Goal: Communication & Community: Share content

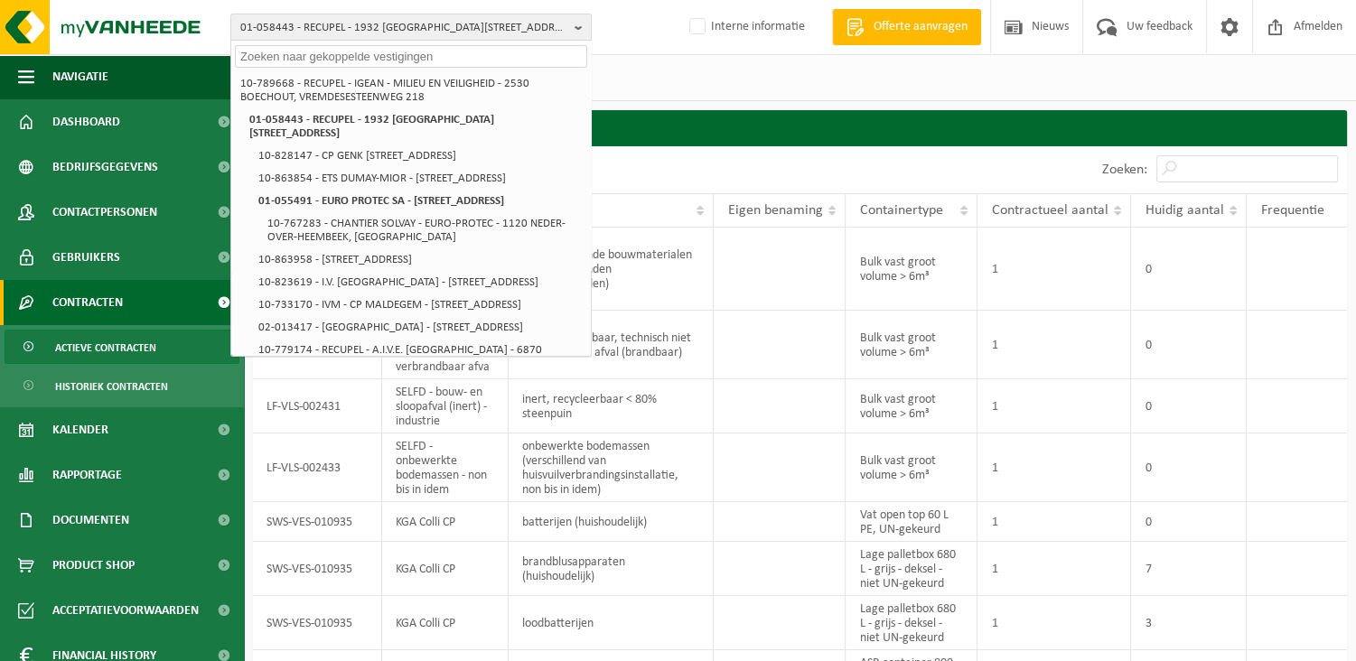
scroll to position [1445, 0]
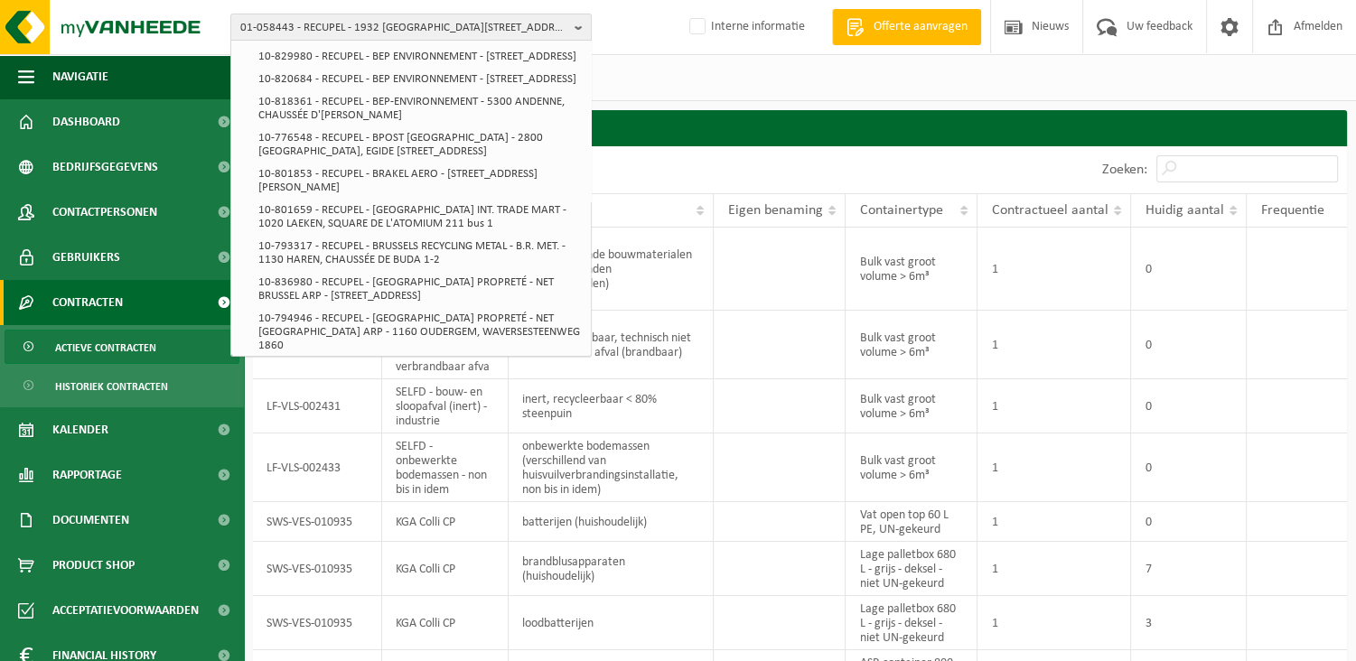
click at [897, 79] on div "Vestigingen (354/355) Alles selecteren Alles deselecteren Actieve selecteren RE…" at bounding box center [800, 77] width 1112 height 47
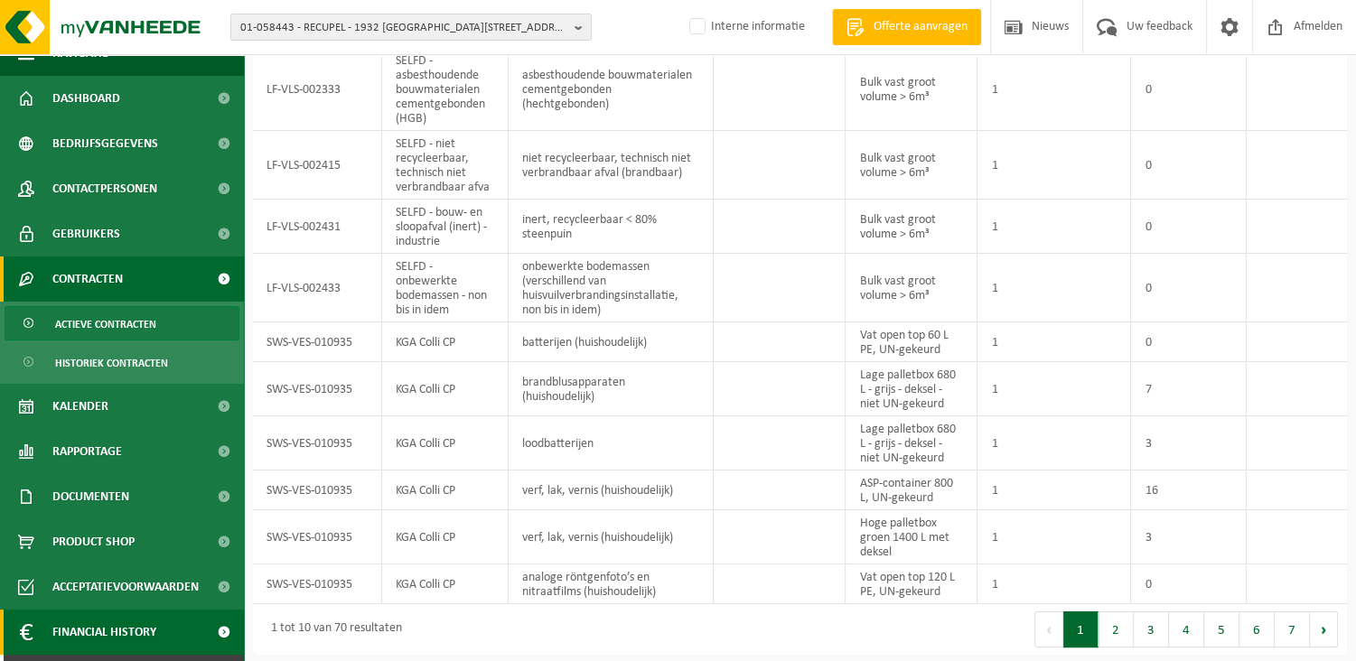
scroll to position [61, 0]
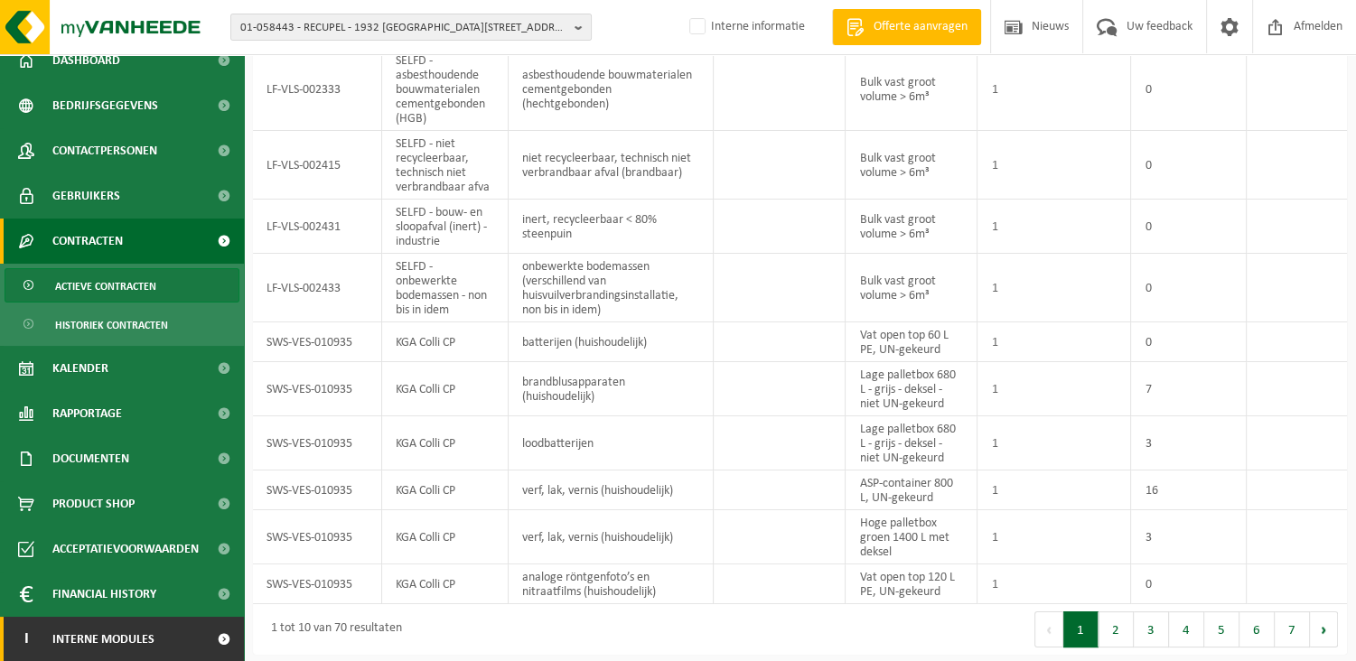
click at [115, 639] on span "Interne modules" at bounding box center [103, 639] width 102 height 45
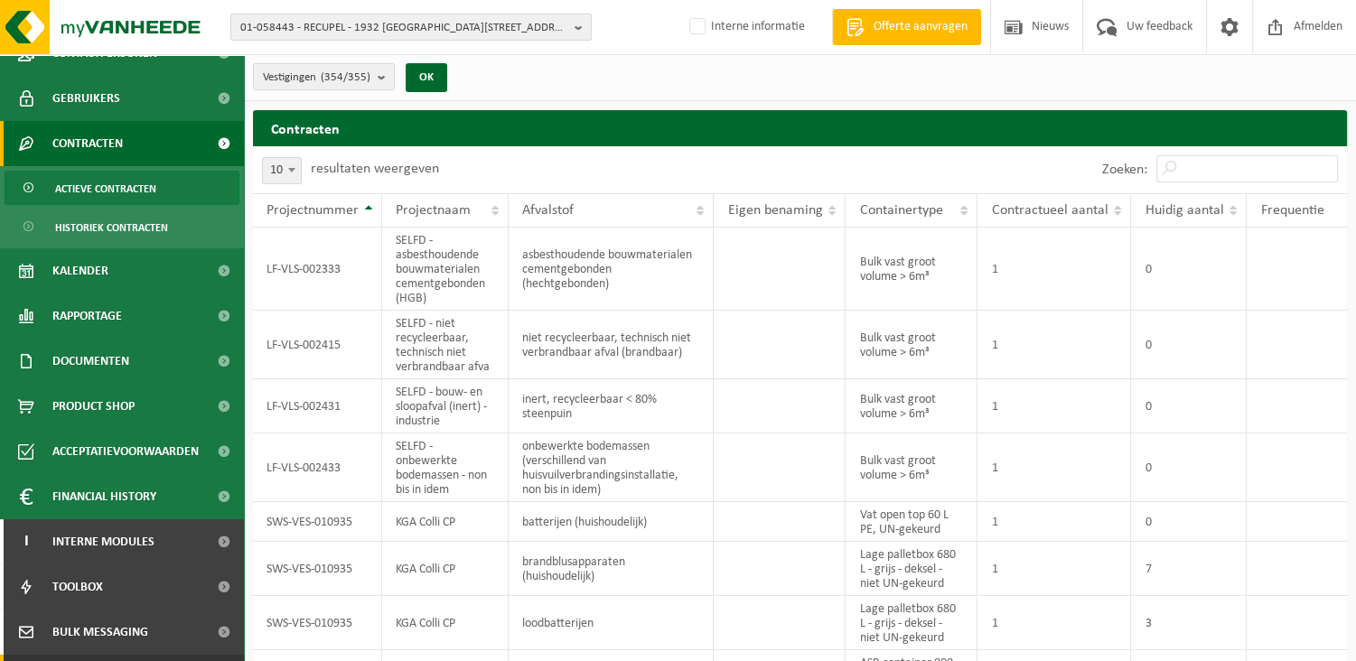
scroll to position [242, 0]
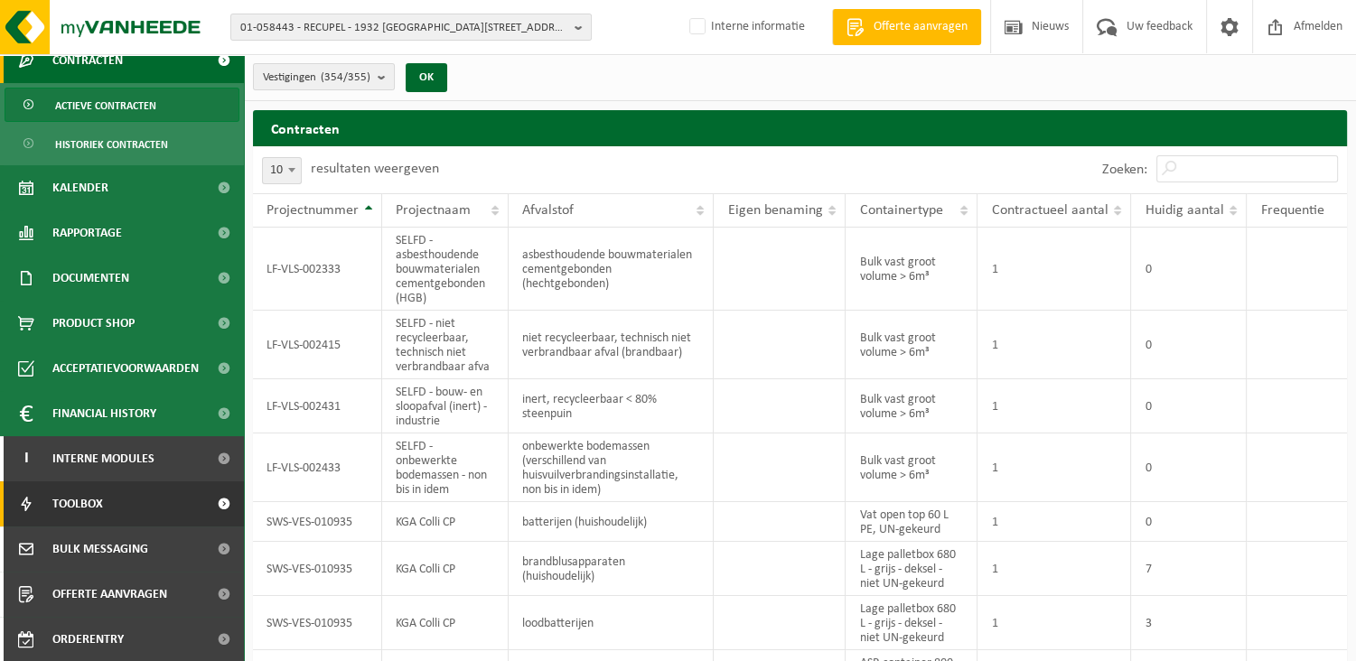
click at [101, 513] on span "Toolbox" at bounding box center [77, 503] width 51 height 45
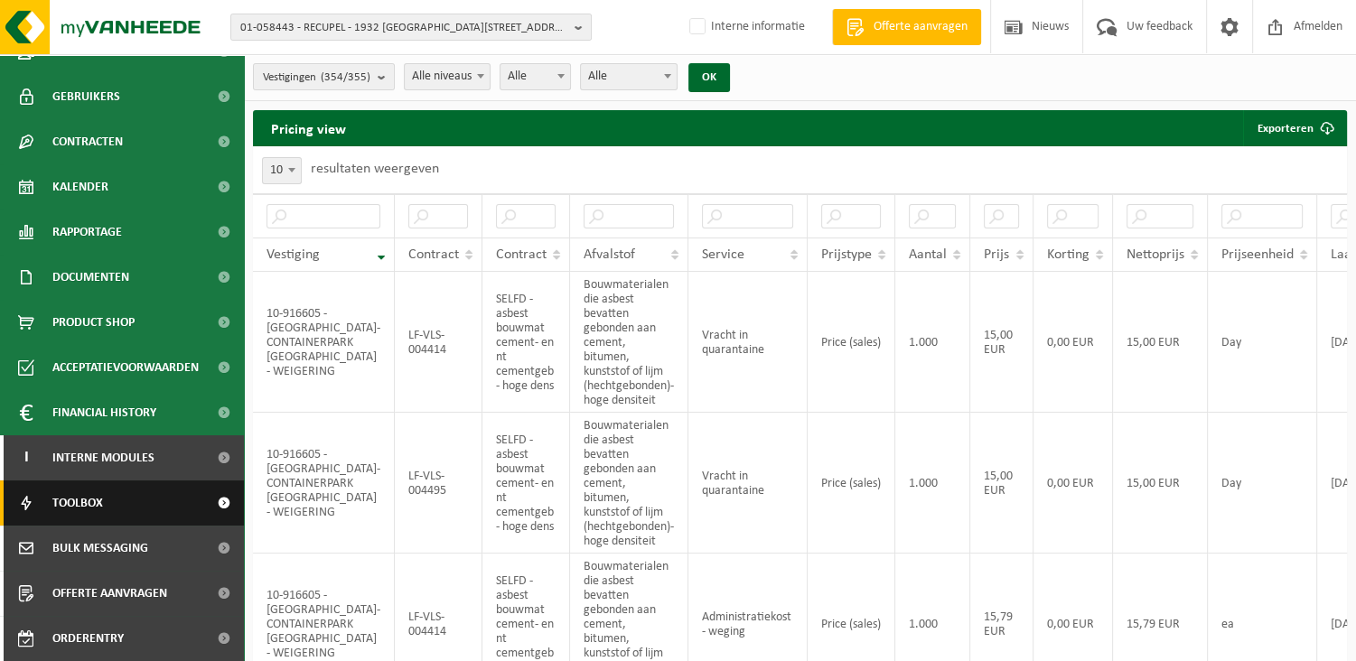
scroll to position [161, 0]
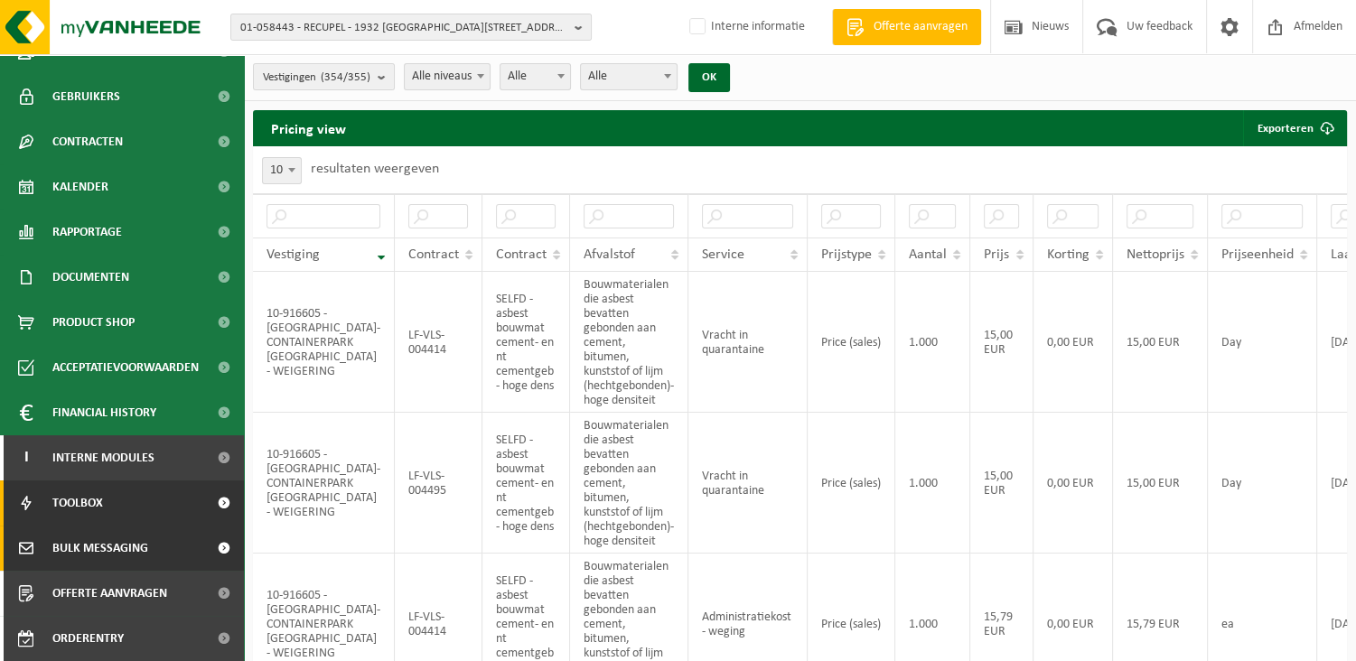
click at [105, 548] on span "Bulk Messaging" at bounding box center [100, 548] width 96 height 45
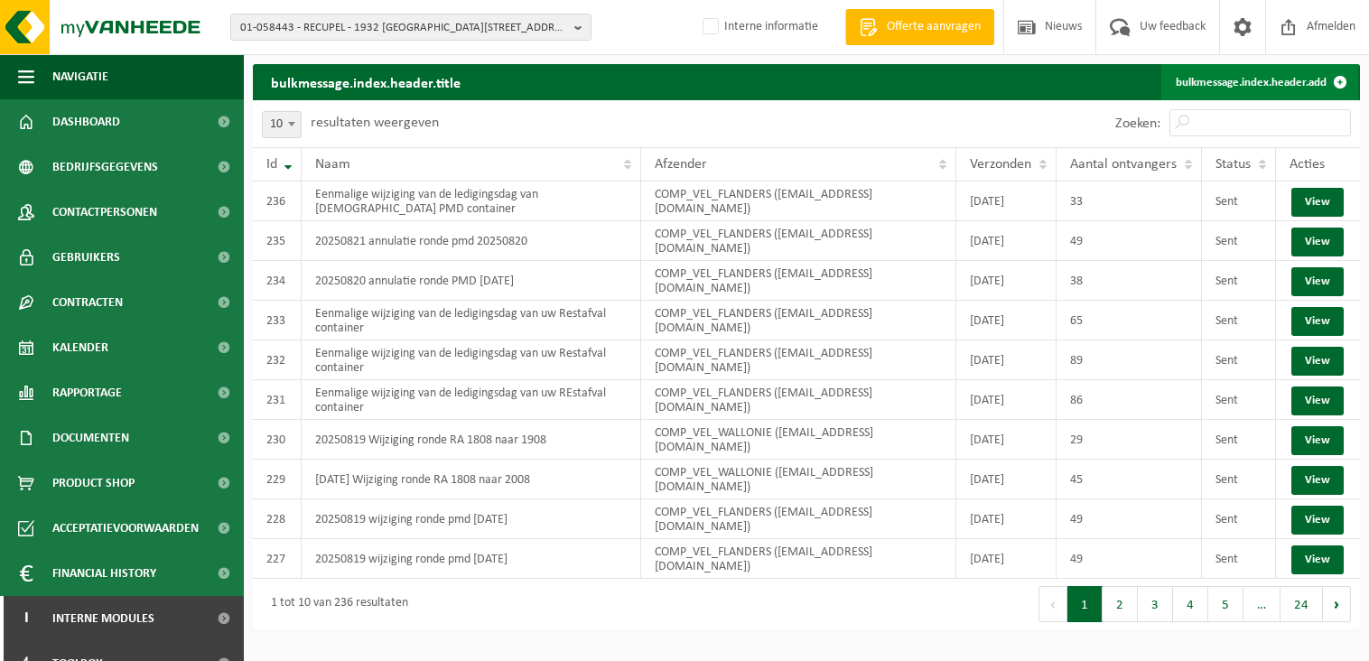
click at [1271, 76] on link "bulkmessage.index.header.add" at bounding box center [1259, 82] width 197 height 36
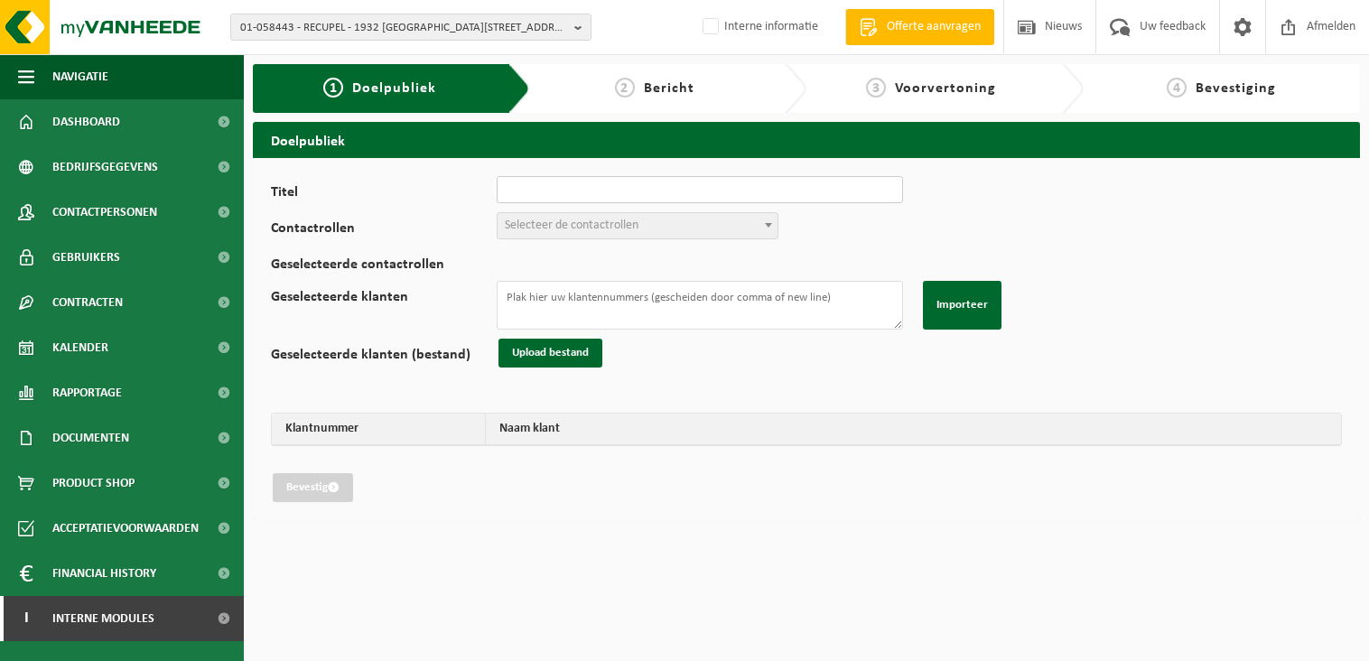
click at [587, 189] on input "Titel" at bounding box center [700, 189] width 406 height 27
click at [758, 187] on input "Eenmalige wijziging van de ledigingsdag van uw PMD container" at bounding box center [700, 189] width 406 height 27
click at [809, 187] on input "Eenmalige wijziging van de ledigingsdag van uw PMD container" at bounding box center [700, 189] width 406 height 27
click at [755, 186] on input "Eenmalige wijziging van de ledigingsdag van uw PMD container" at bounding box center [700, 189] width 406 height 27
click at [760, 188] on input "Eenmalige wijziging van de ledigingsdag van uw PMD container" at bounding box center [700, 189] width 406 height 27
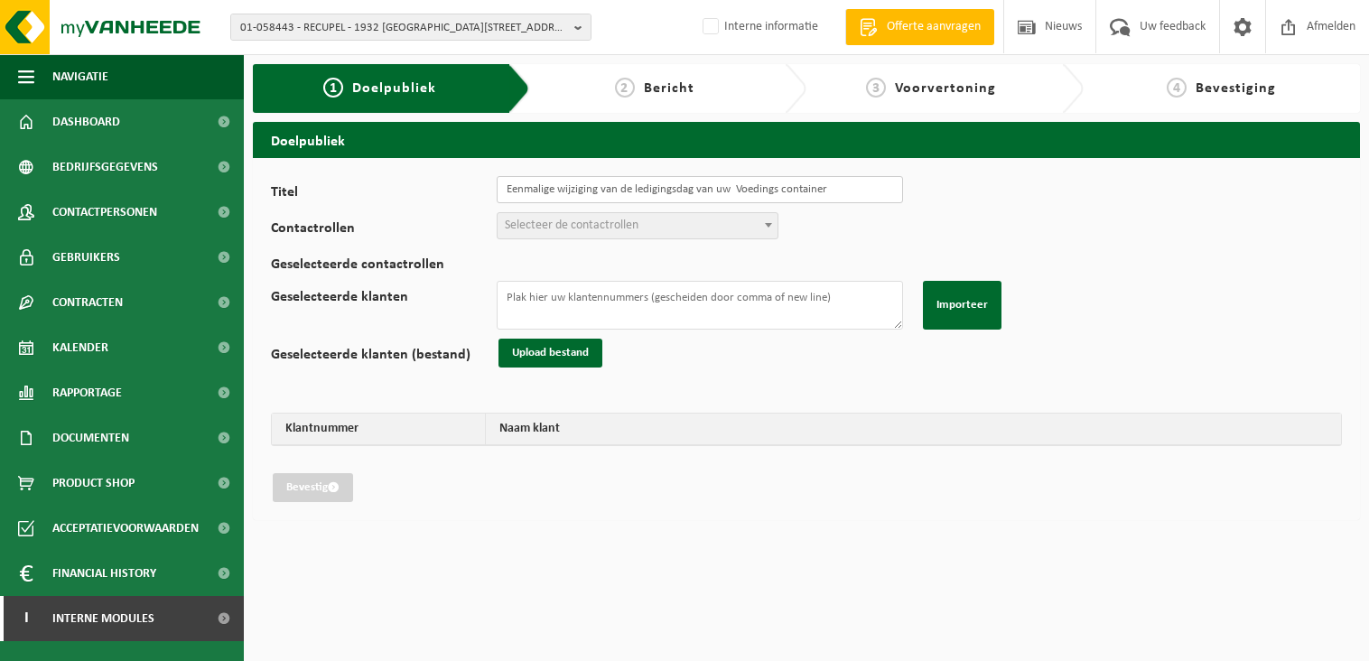
type input "Eenmalige wijziging van de ledigingsdag van uw Voedings container"
click at [627, 226] on span "Selecteer de contactrollen" at bounding box center [572, 226] width 134 height 14
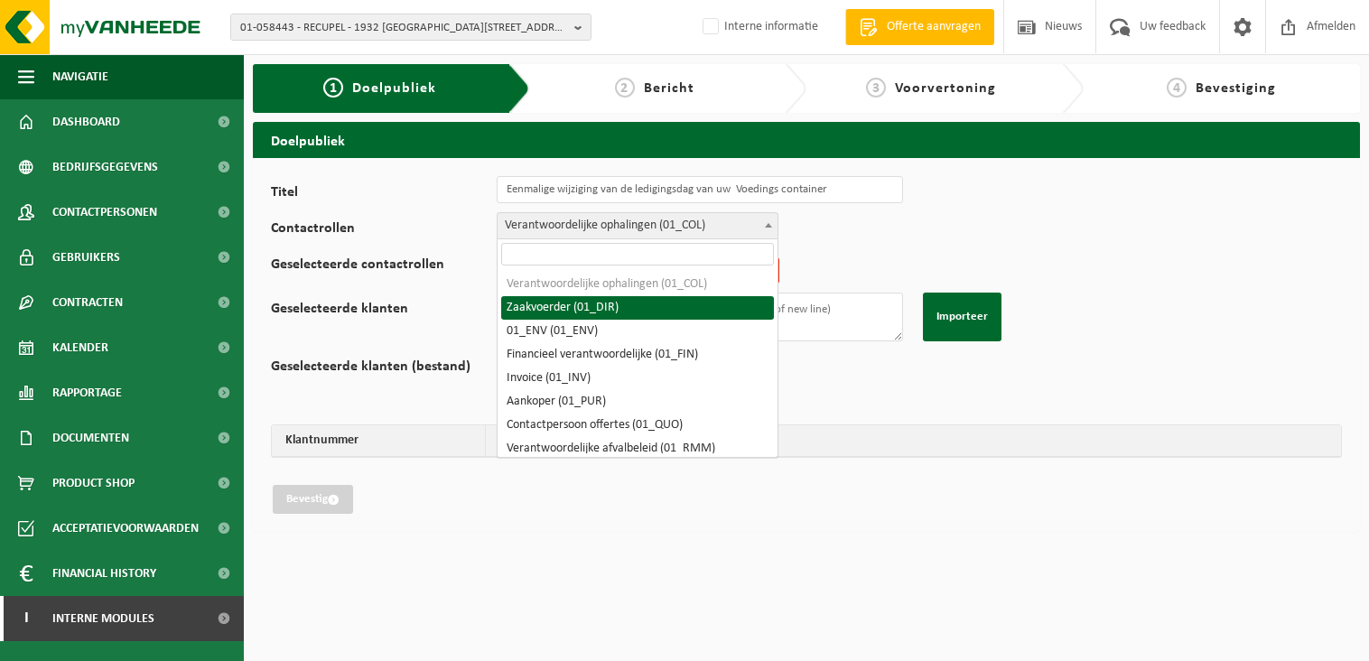
click at [617, 223] on span "Verantwoordelijke ophalingen (01_COL)" at bounding box center [638, 225] width 280 height 25
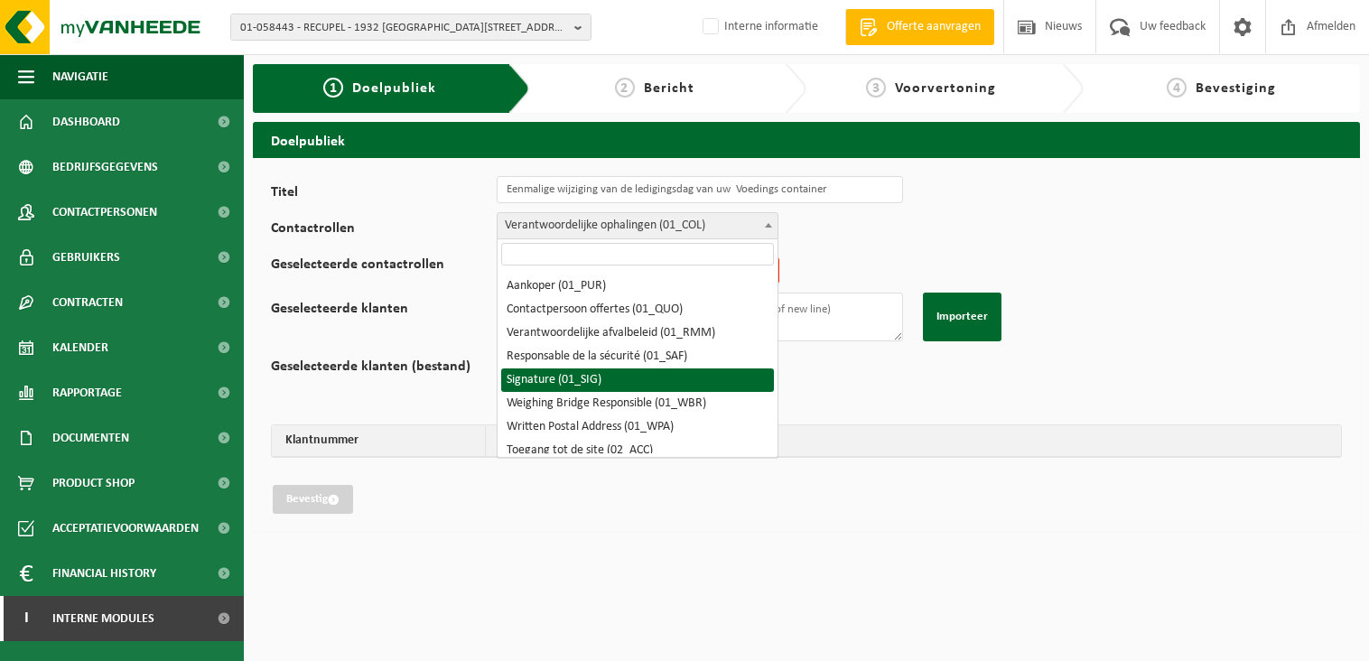
scroll to position [90, 0]
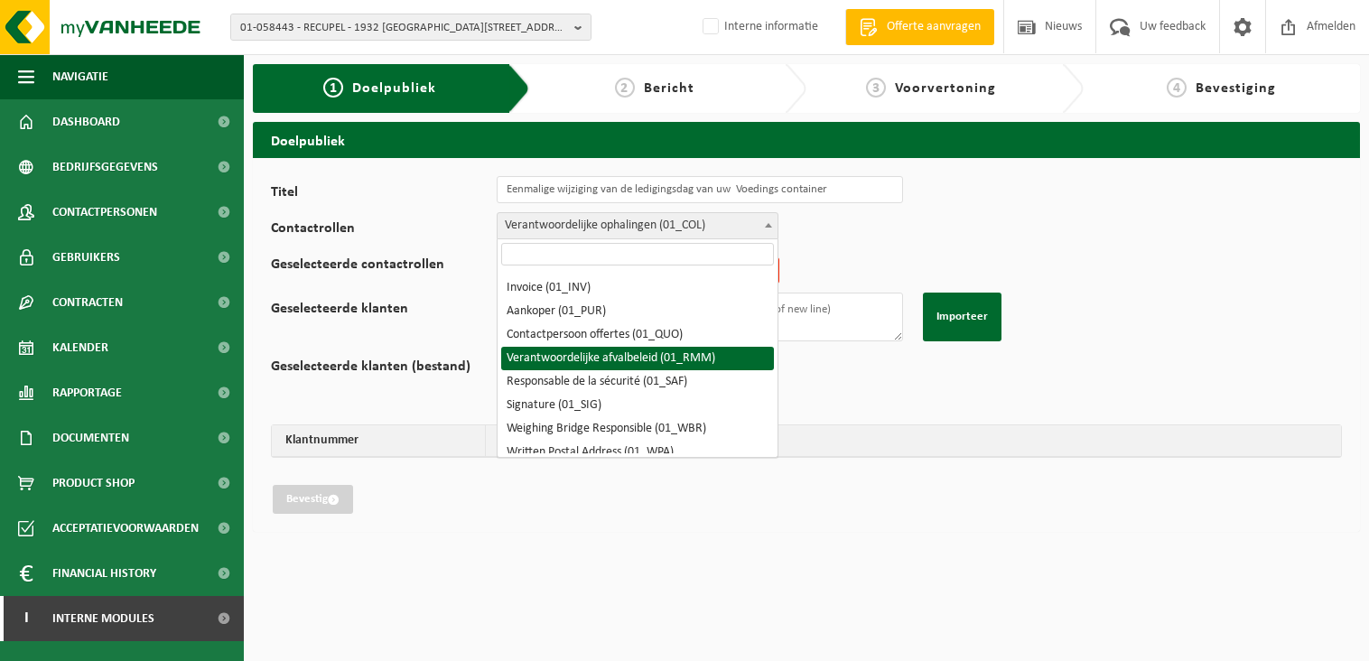
select select "01_RMM"
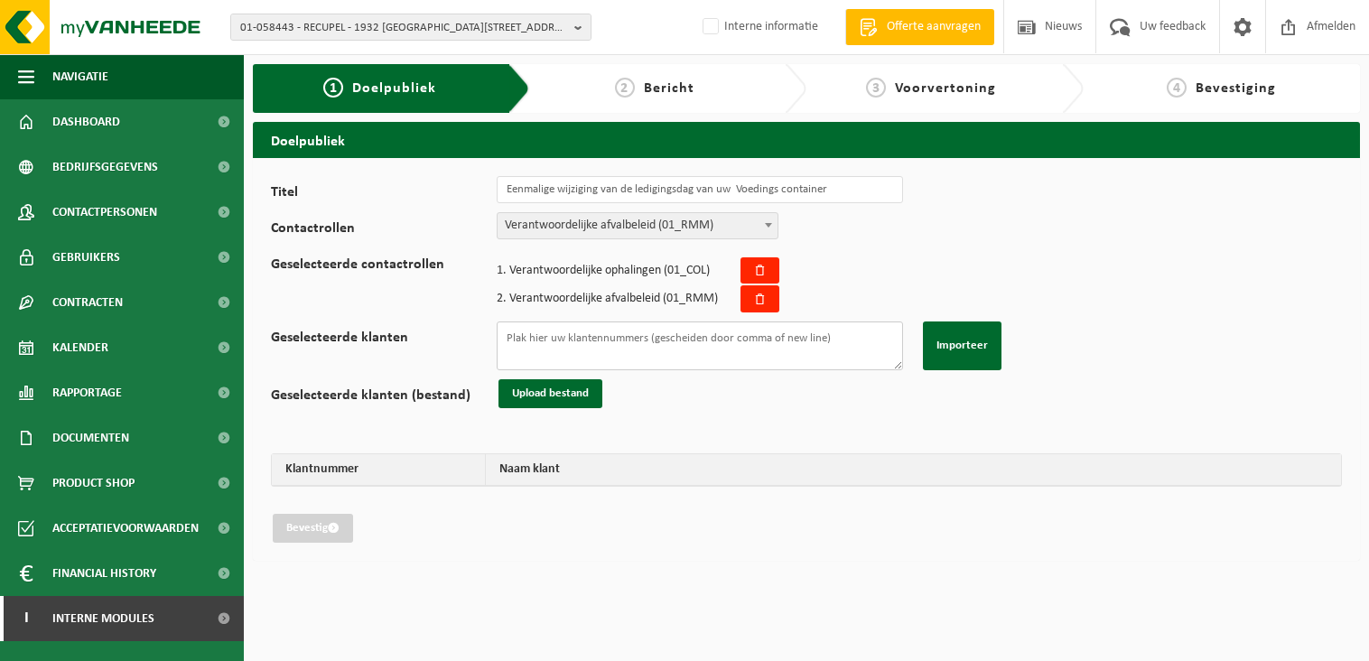
click at [683, 346] on textarea "Geselecteerde klanten" at bounding box center [700, 346] width 406 height 49
paste textarea "10-854458 01-074961 10-970494 10-961965 10-987588 10-987614 02-008119 02-008118…"
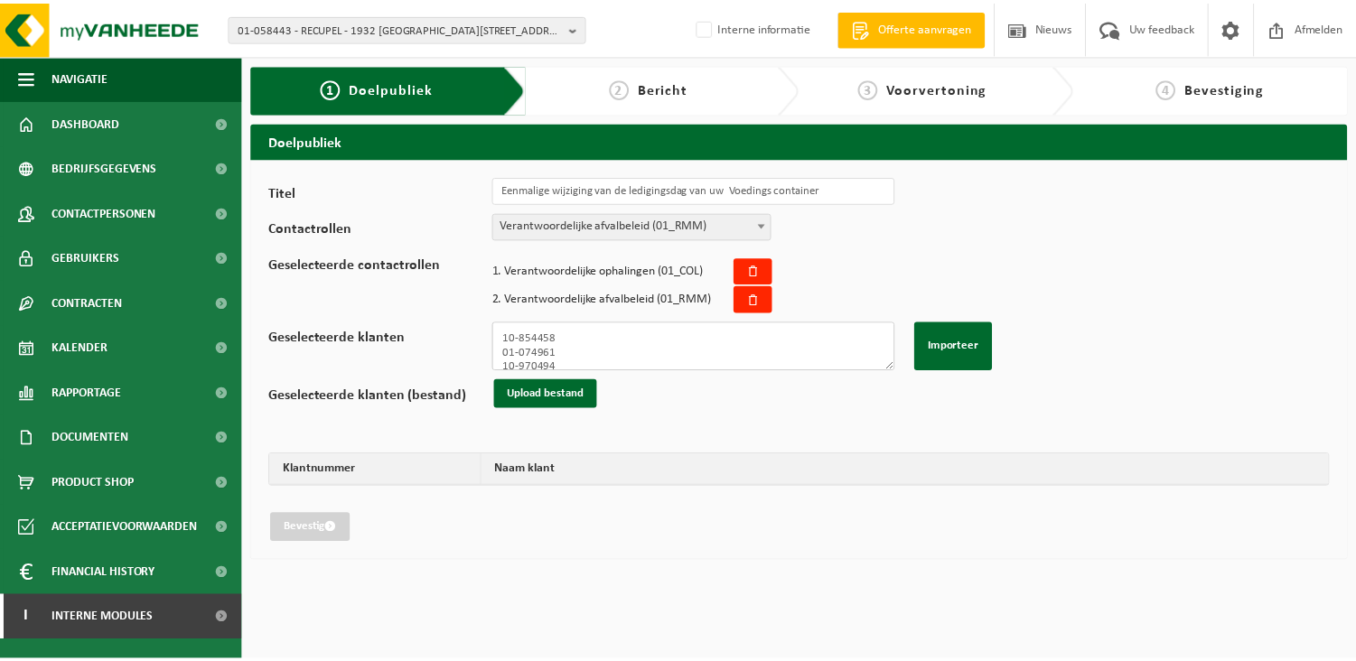
scroll to position [842, 0]
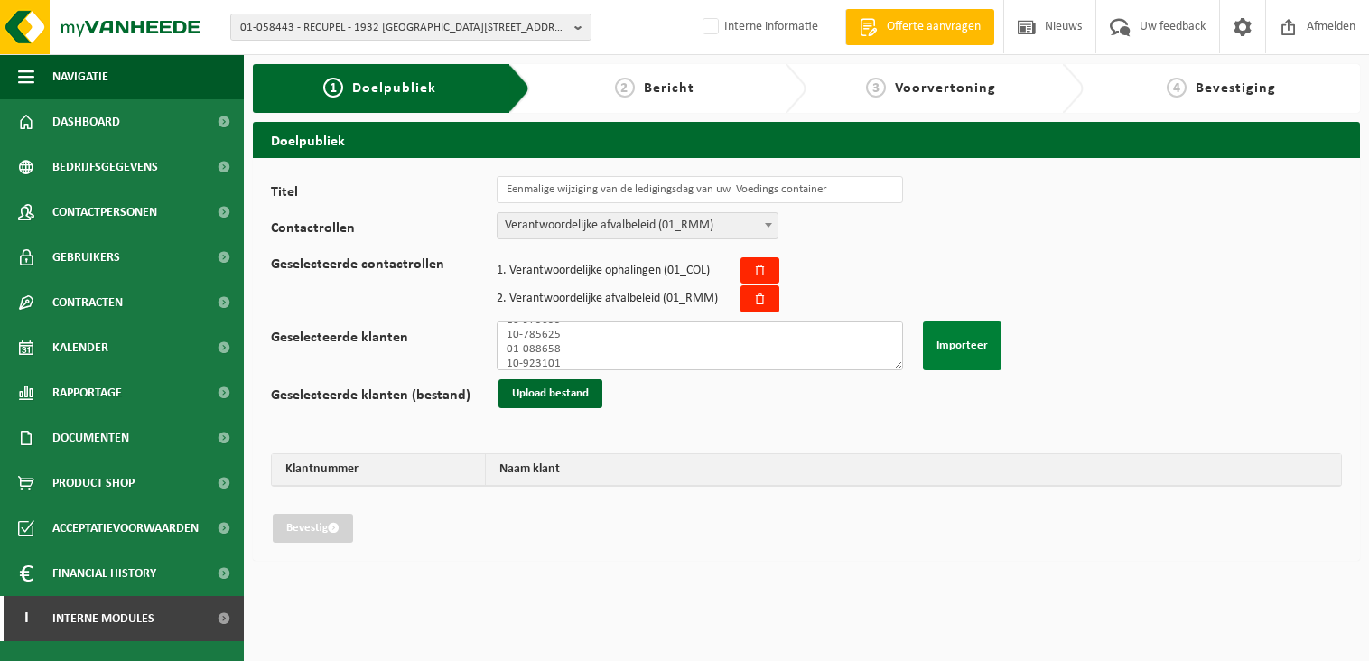
type textarea "10-854458 01-074961 10-970494 10-961965 10-987588 10-987614 02-008119 02-008118…"
click at [976, 347] on button "Importeer" at bounding box center [962, 346] width 79 height 49
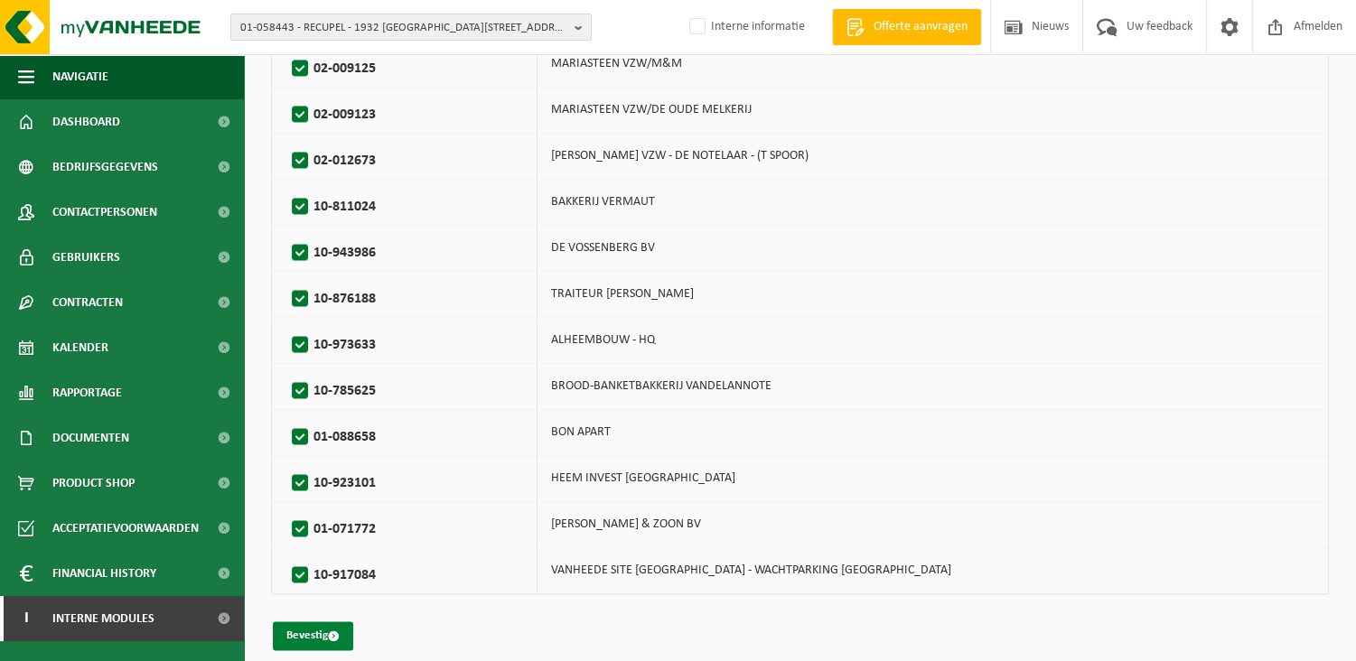
scroll to position [2749, 0]
click at [322, 620] on button "Bevestig" at bounding box center [313, 634] width 80 height 29
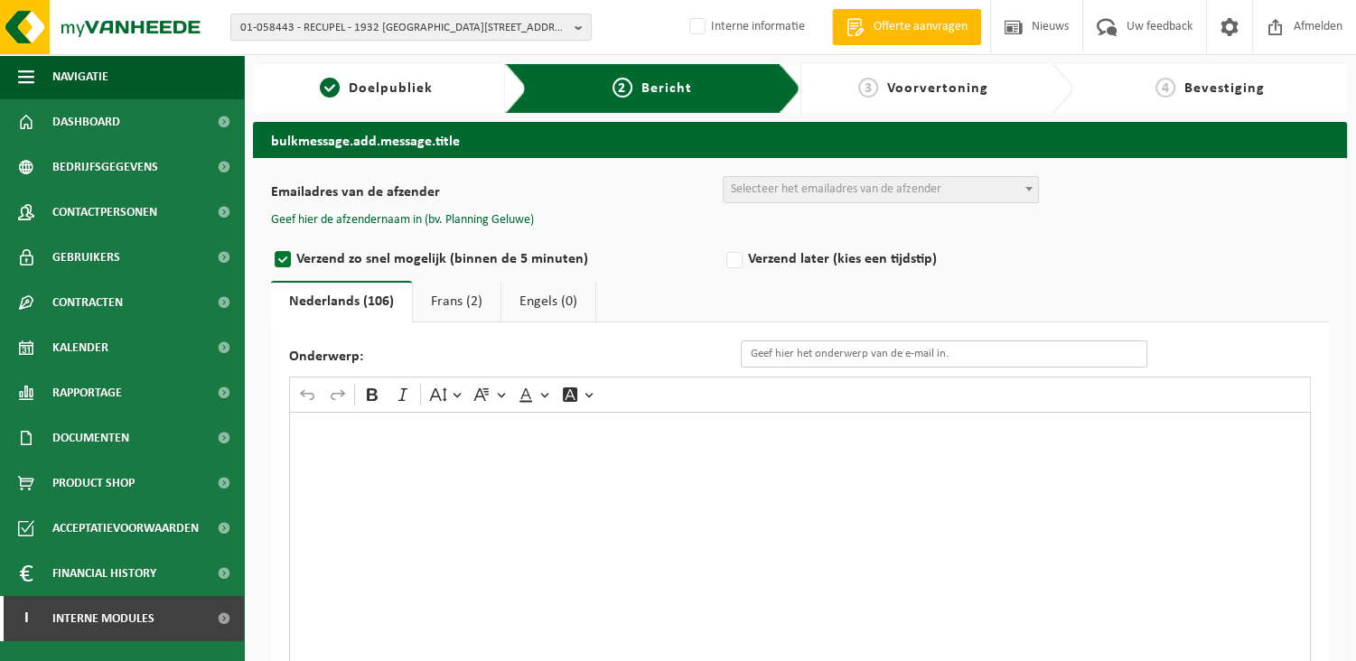
click at [792, 357] on input "Onderwerp:" at bounding box center [944, 353] width 406 height 27
paste input "Eenmalige wijziging van de ledigingsdag van uw ..."
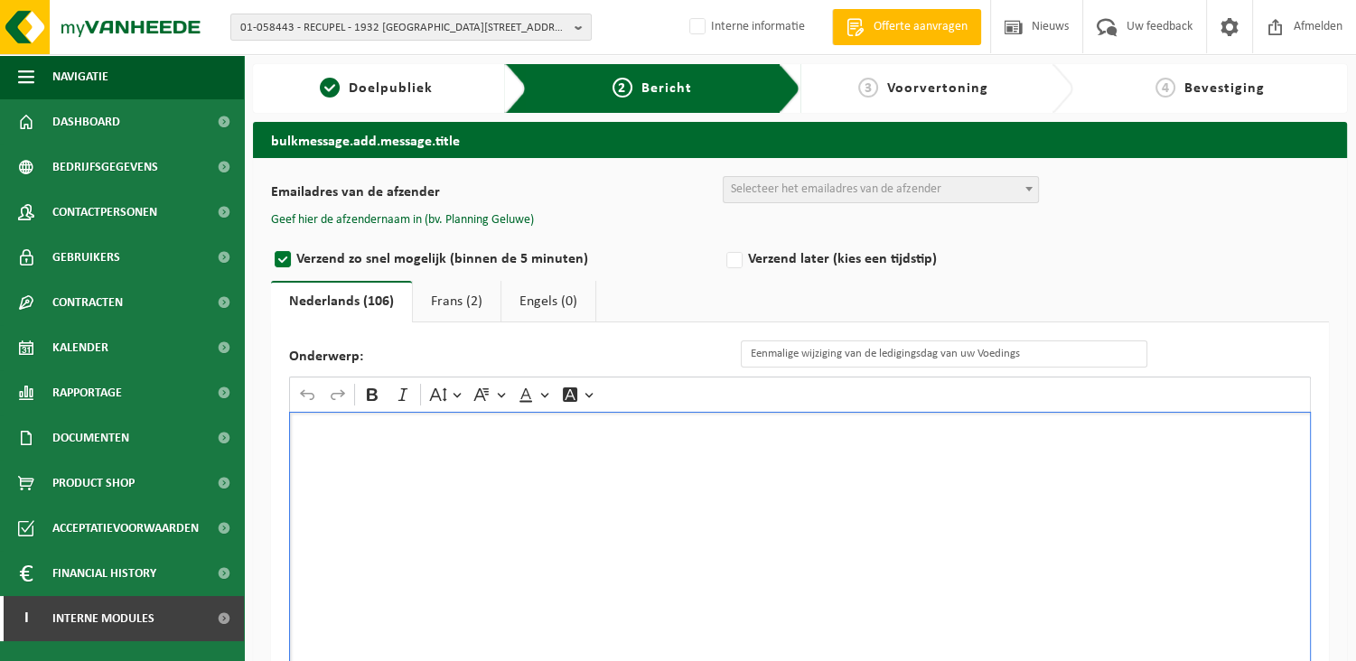
click at [1048, 546] on div "Rich Text Editor. Editing area: main. Press Alt+0 for help." at bounding box center [799, 592] width 1021 height 361
click at [1028, 362] on input "Eenmalige wijziging van de ledigingsdag van uw Voedings" at bounding box center [944, 353] width 406 height 27
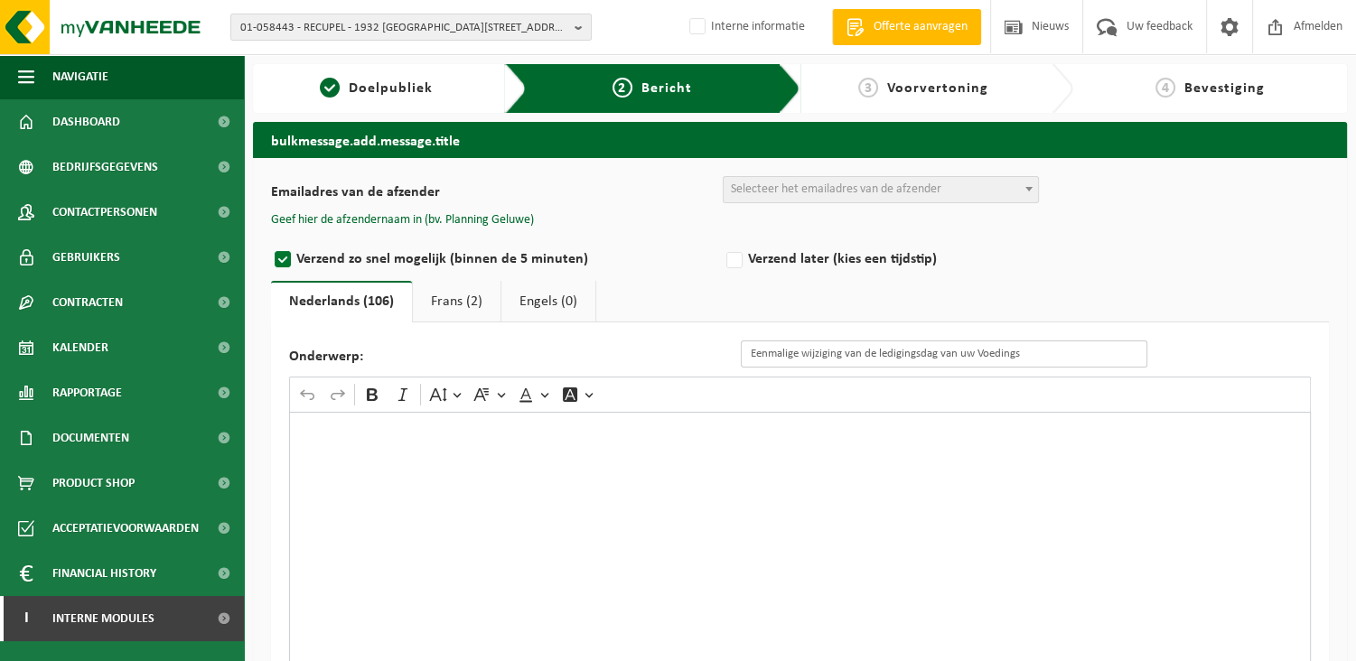
click at [1048, 352] on input "Eenmalige wijziging van de ledigingsdag van uw Voedings" at bounding box center [944, 353] width 406 height 27
type input "Eenmalige wijziging van de ledigingsdag van uw Voedingsafval"
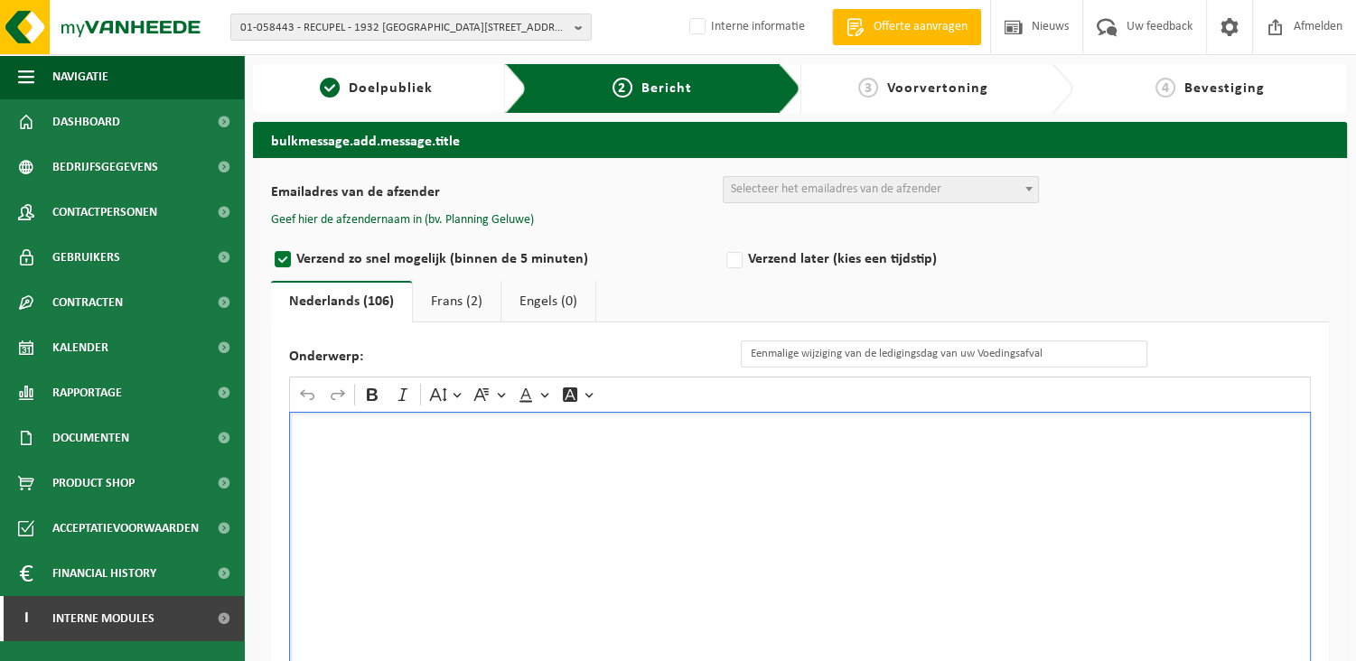
click at [1064, 526] on div "Rich Text Editor. Editing area: main. Press Alt+0 for help." at bounding box center [799, 592] width 1021 height 361
click at [483, 487] on div "Rich Text Editor. Editing area: main. Press Alt+0 for help." at bounding box center [799, 592] width 1021 height 361
click at [443, 457] on div "Rich Text Editor. Editing area: main. Press Alt+0 for help." at bounding box center [799, 592] width 1021 height 361
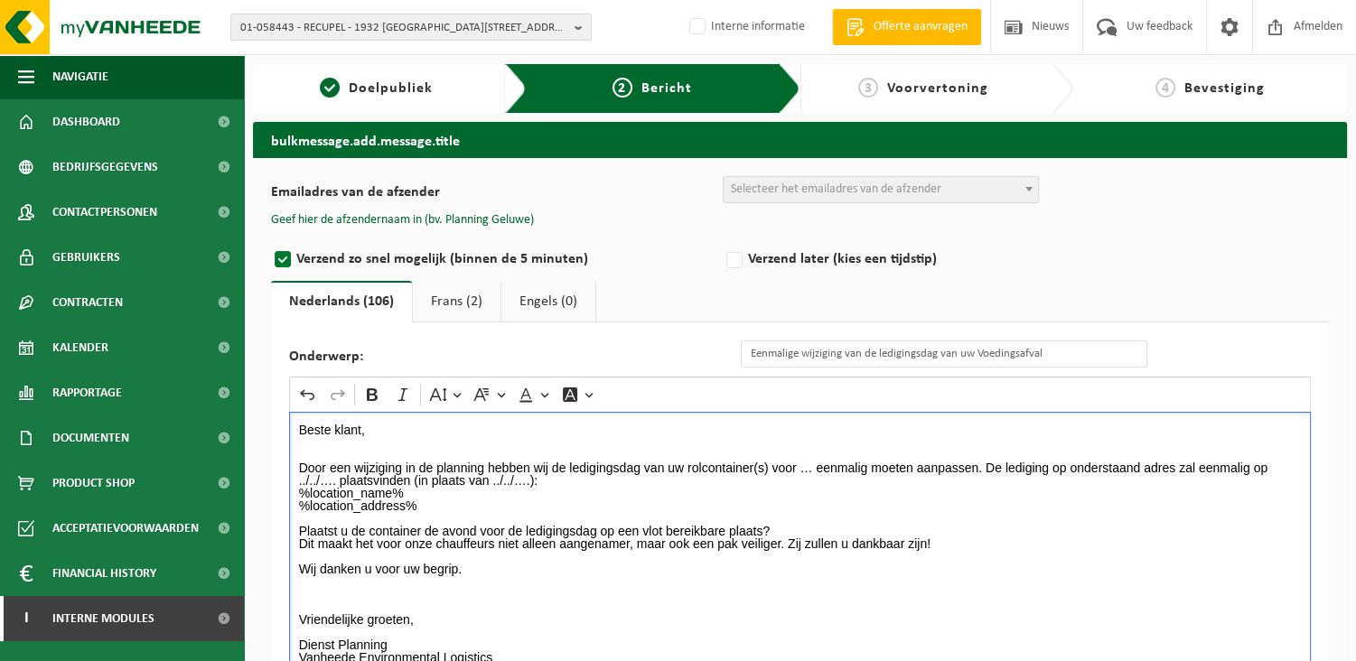
scroll to position [33, 0]
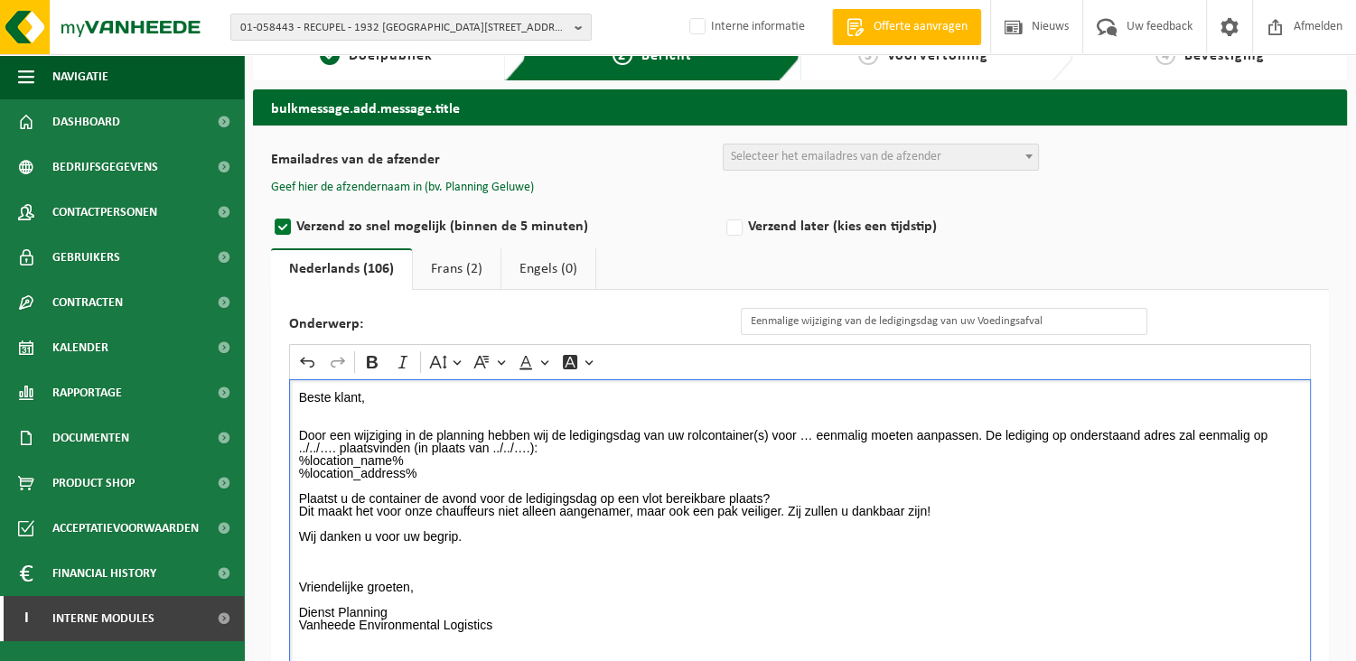
click at [795, 436] on p "Beste klant, Door een wijziging in de planning hebben wij de ledigingsdag van u…" at bounding box center [800, 517] width 1003 height 253
click at [1015, 440] on p "Beste klant, Door een wijziging in de planning hebben wij de ledigingsdag van u…" at bounding box center [800, 517] width 1003 height 253
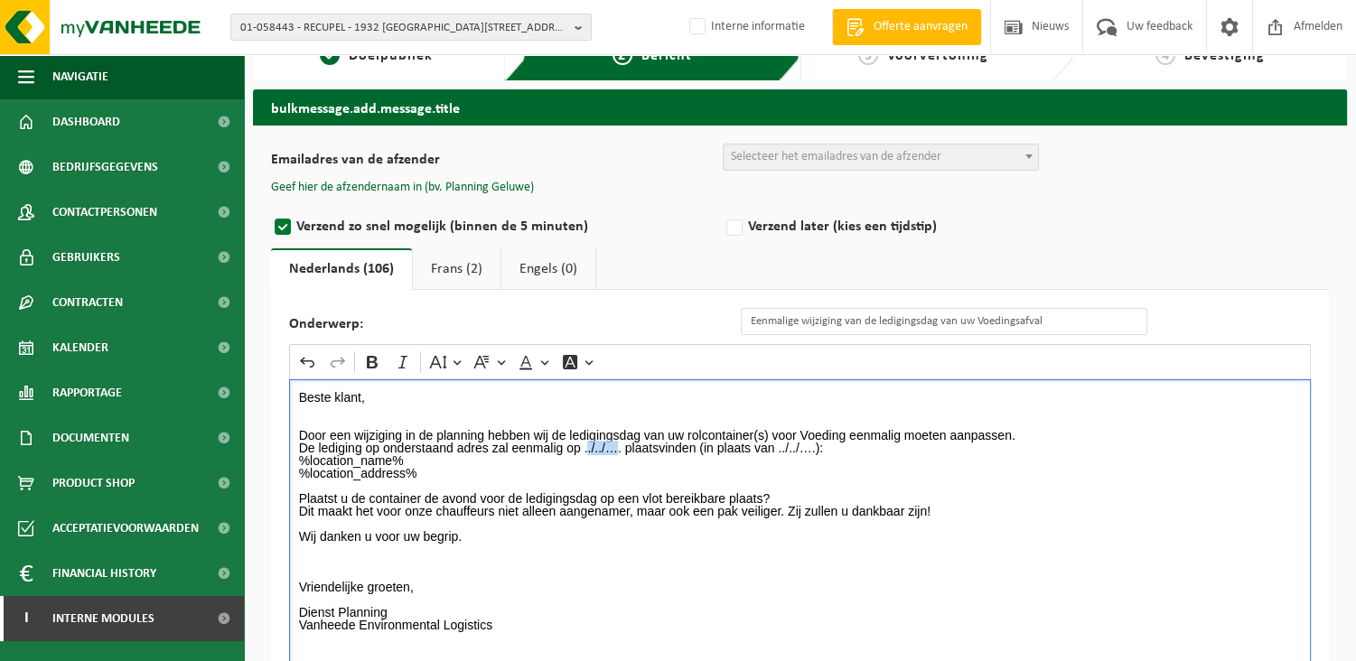
drag, startPoint x: 615, startPoint y: 443, endPoint x: 585, endPoint y: 444, distance: 29.8
click at [585, 444] on p "De lediging op onderstaand adres zal eenmalig op ../../…. plaatsvinden (in plaa…" at bounding box center [800, 543] width 1003 height 202
click at [859, 446] on p "De lediging op onderstaand adres zal eenmalig op Zaterdag 23/08/2025 plaatsvind…" at bounding box center [800, 543] width 1003 height 202
click at [866, 445] on p "De lediging op onderstaand adres zal eenmalig op Zaterdag 23/08/2025 plaatsvind…" at bounding box center [800, 543] width 1003 height 202
drag, startPoint x: 981, startPoint y: 452, endPoint x: 863, endPoint y: 452, distance: 118.3
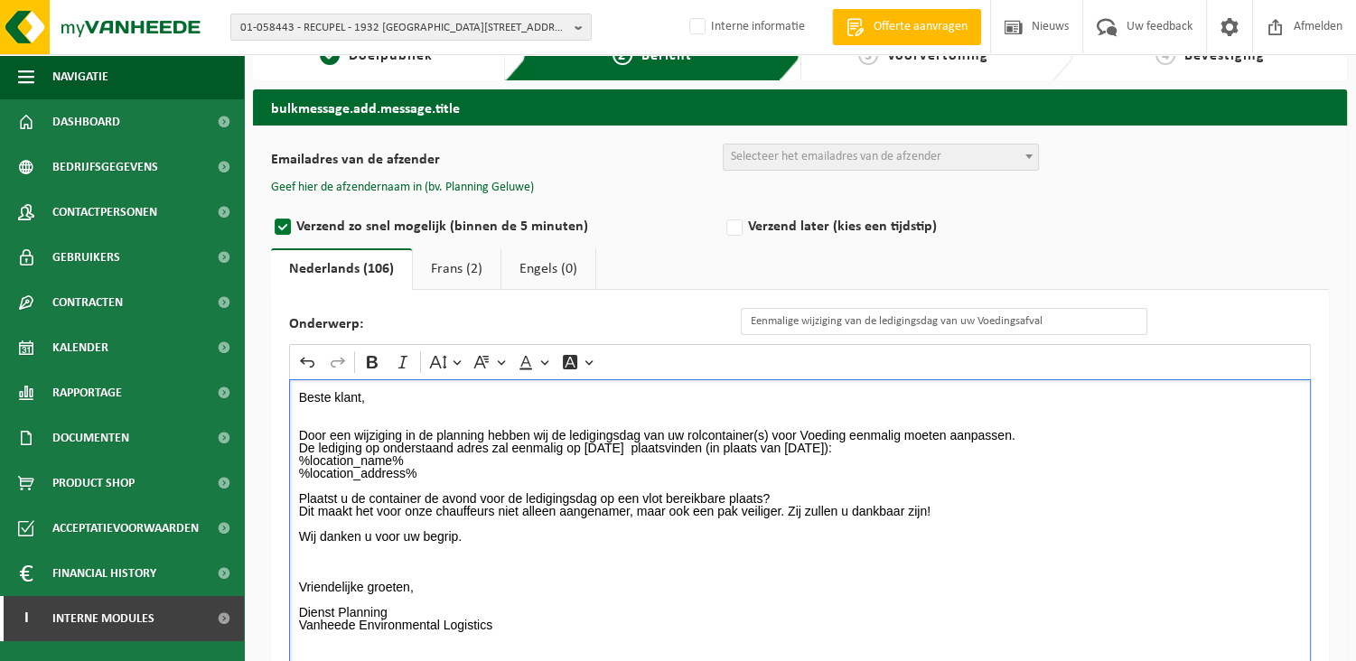
click at [863, 452] on p "De lediging op onderstaand adres zal eenmalig op Zaterdag 23/08/2025 plaatsvind…" at bounding box center [800, 543] width 1003 height 202
click at [381, 358] on button "Bold" at bounding box center [372, 362] width 27 height 27
click at [747, 471] on p "De lediging op onderstaand adres zal eenmalig op Zaterdag 23/08/2025 plaatsvind…" at bounding box center [800, 543] width 1003 height 202
drag, startPoint x: 704, startPoint y: 445, endPoint x: 585, endPoint y: 446, distance: 119.2
click at [585, 446] on p "De lediging op onderstaand adres zal eenmalig op Zaterdag 23/08/2025 plaatsvind…" at bounding box center [800, 543] width 1003 height 202
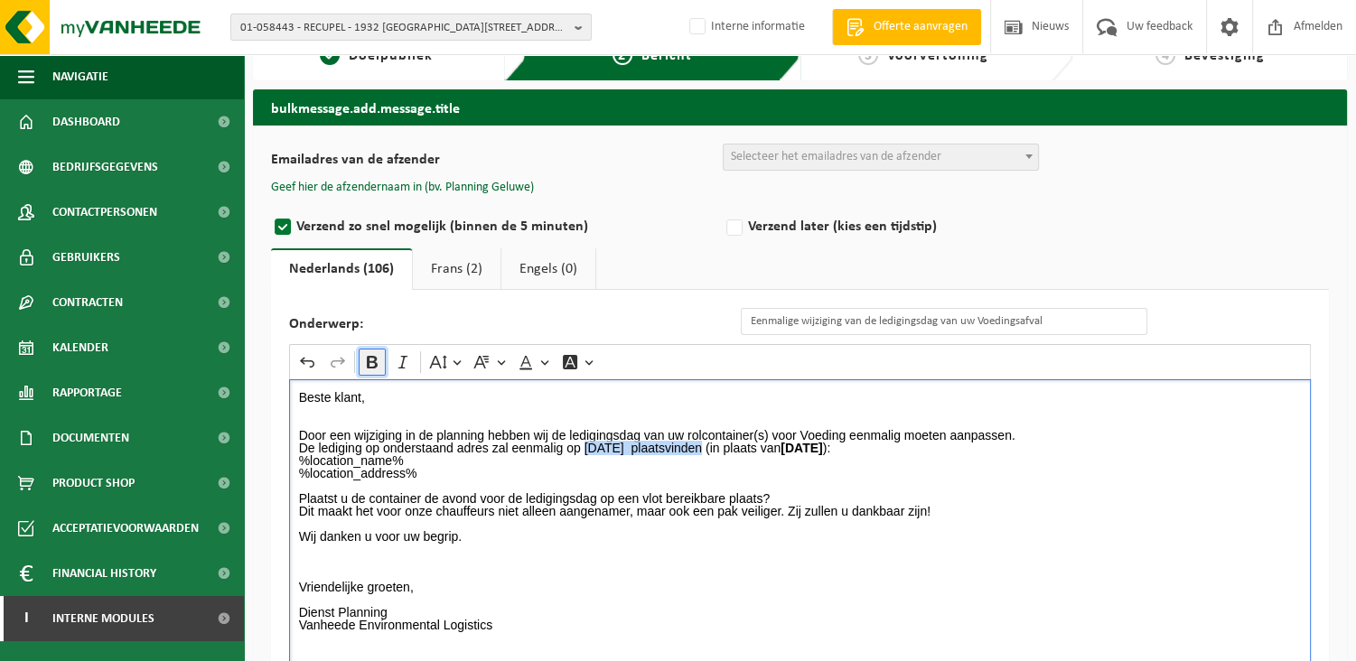
click at [370, 360] on icon "Editor toolbar" at bounding box center [372, 362] width 11 height 13
click at [1008, 451] on p "De lediging op onderstaand adres zal eenmalig op Zaterdag 23/08/2025 plaatsvind…" at bounding box center [800, 543] width 1003 height 202
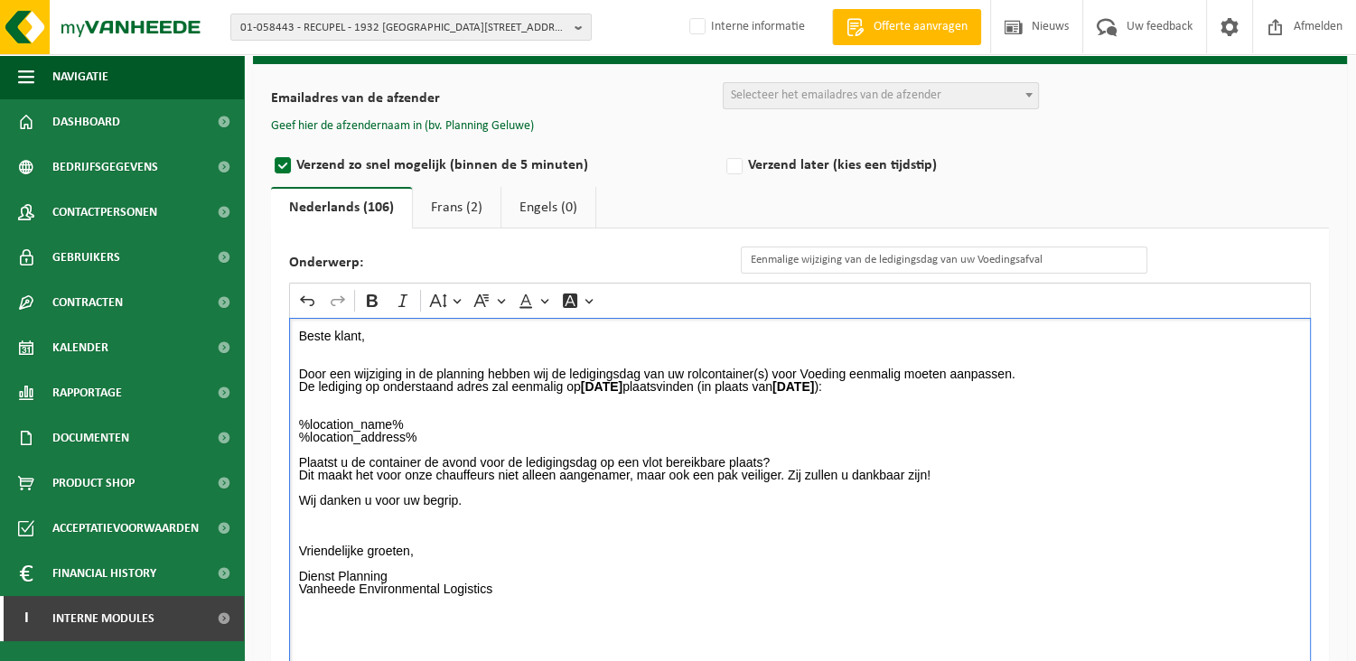
scroll to position [123, 0]
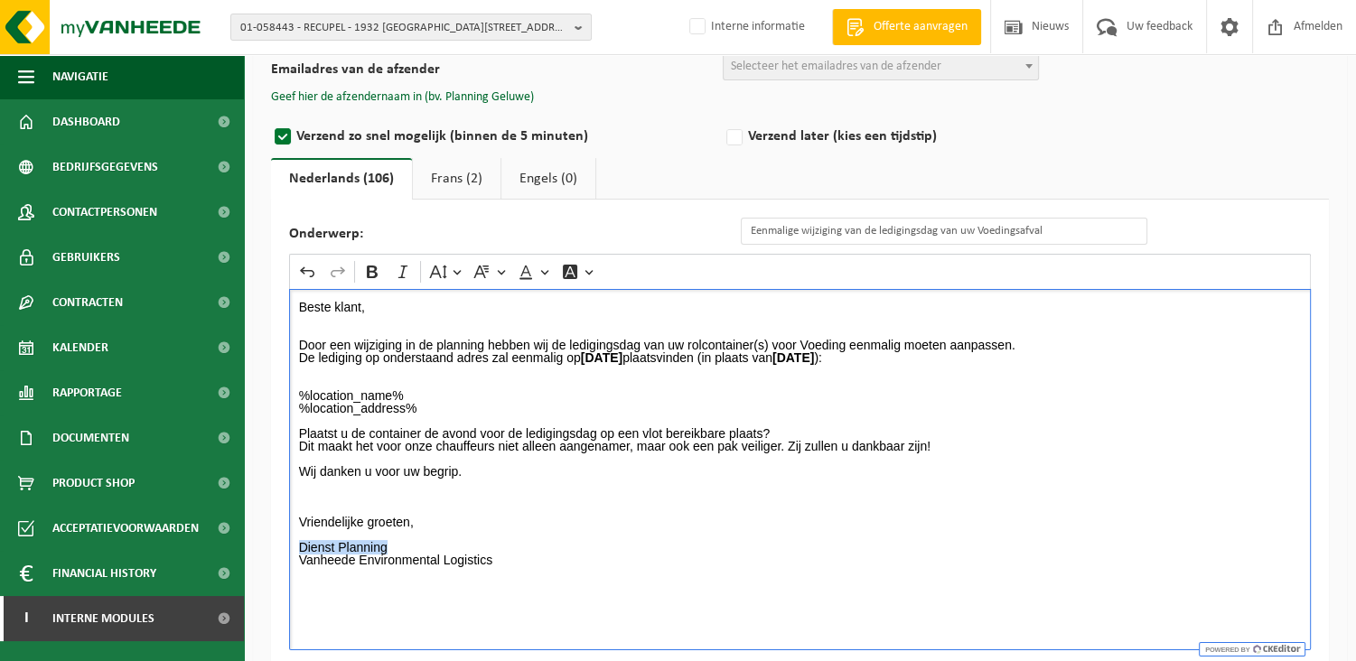
drag, startPoint x: 395, startPoint y: 548, endPoint x: 275, endPoint y: 544, distance: 120.2
click at [275, 544] on div "Onderwerp: Eenmalige wijziging van de ledigingsdag van uw Voedingsafval Rich Te…" at bounding box center [800, 434] width 1058 height 469
click at [365, 271] on icon "Editor toolbar" at bounding box center [372, 272] width 18 height 18
click at [564, 556] on p "%location_name% %location_address% Plaatst u de container de avond voor de ledi…" at bounding box center [800, 478] width 1003 height 202
click at [445, 174] on link "Frans (2)" at bounding box center [457, 179] width 88 height 42
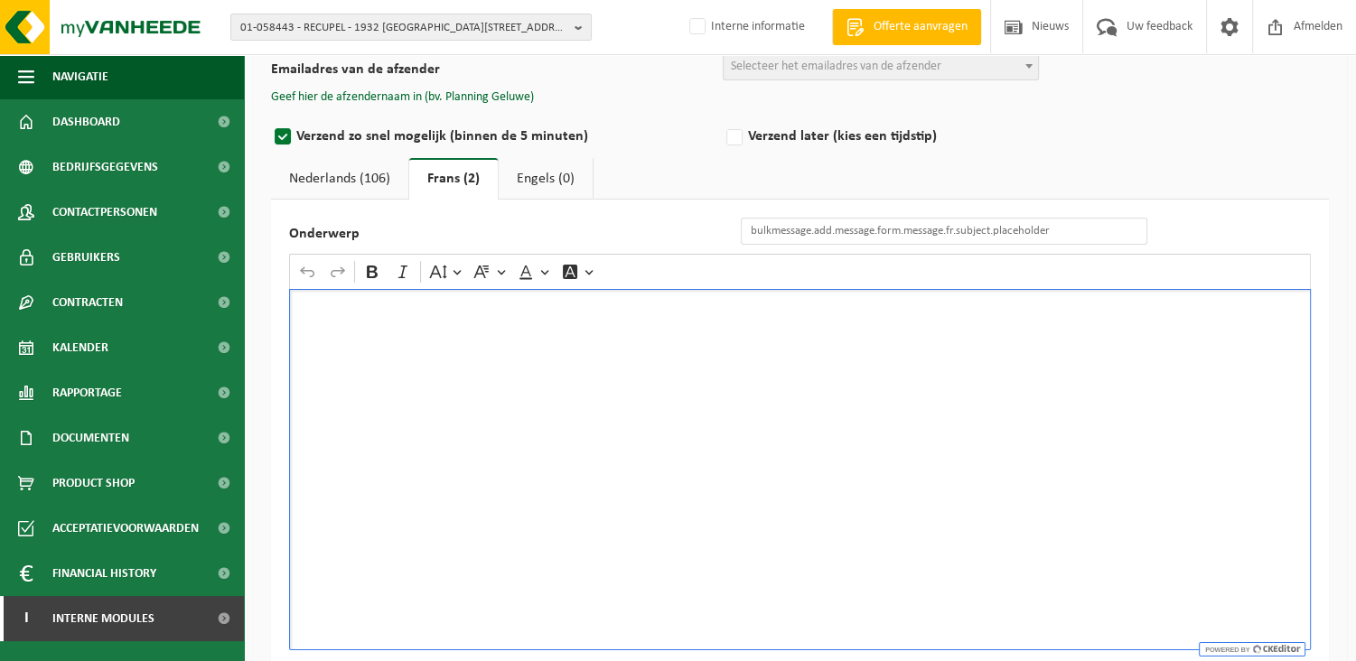
click at [372, 331] on div "Rich Text Editor. Editing area: main. Press Alt+0 for help." at bounding box center [799, 469] width 1021 height 361
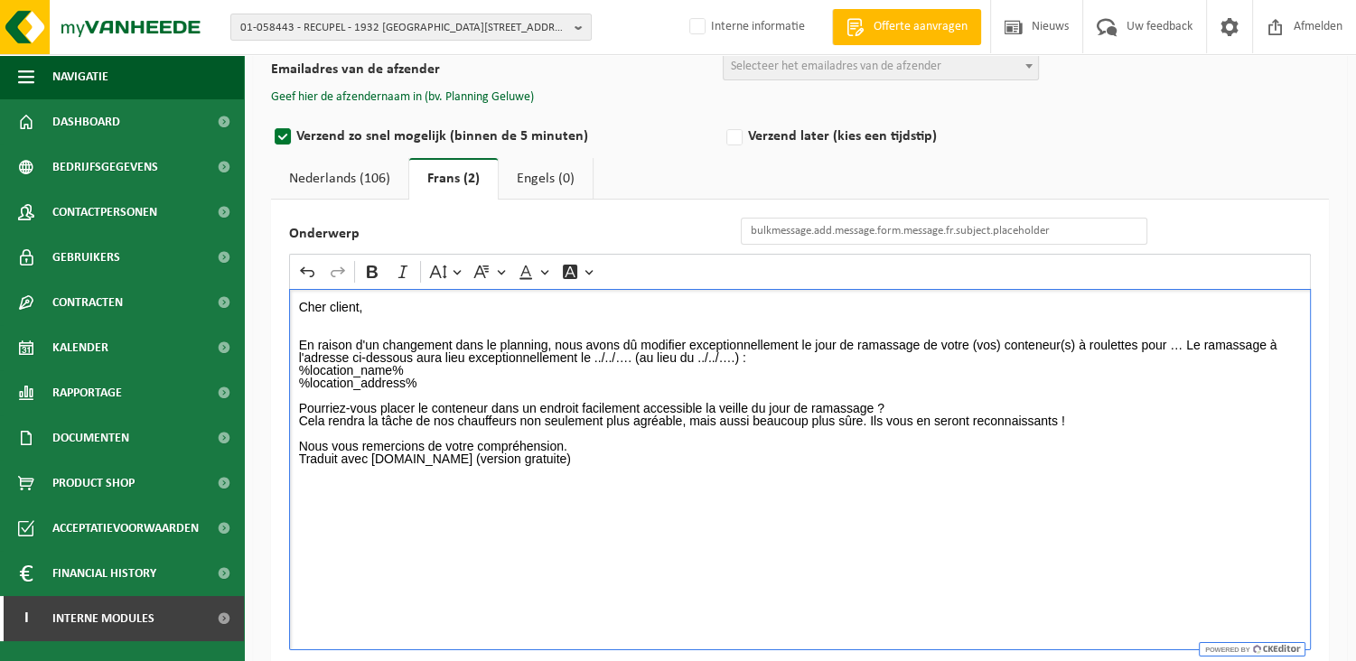
click at [1173, 339] on p "Cher client, En raison d'un changement dans le planning, nous avons dû modifier…" at bounding box center [800, 377] width 1003 height 152
click at [868, 363] on p "Cher client, En raison d'un changement dans le planning, nous avons dû modifier…" at bounding box center [800, 377] width 1003 height 152
click at [850, 351] on p "Cher client, En raison d'un changement dans le planning, nous avons dû modifier…" at bounding box center [800, 377] width 1003 height 152
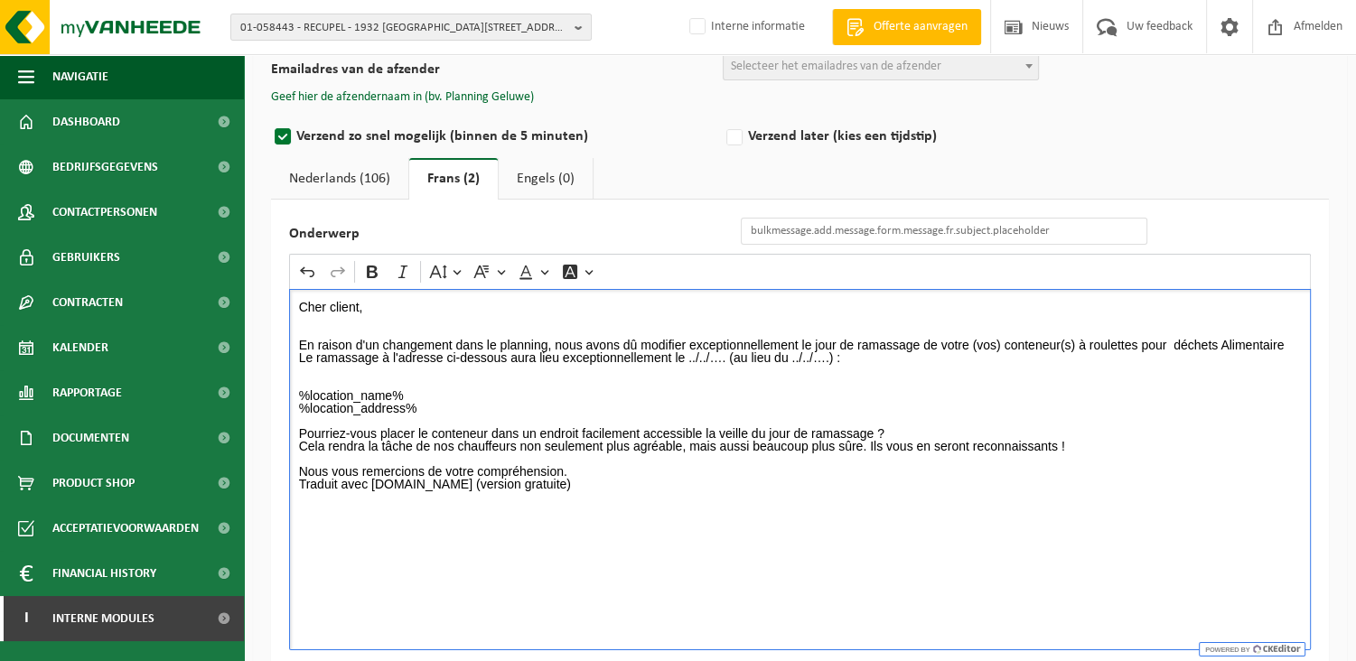
click at [732, 357] on p "Cher client, En raison d'un changement dans le planning, nous avons dû modifier…" at bounding box center [800, 332] width 1003 height 63
click at [731, 356] on p "Cher client, En raison d'un changement dans le planning, nous avons dû modifier…" at bounding box center [800, 332] width 1003 height 63
drag, startPoint x: 727, startPoint y: 358, endPoint x: 686, endPoint y: 352, distance: 41.0
click at [686, 352] on p "Cher client, En raison d'un changement dans le planning, nous avons dû modifier…" at bounding box center [800, 332] width 1003 height 63
drag, startPoint x: 863, startPoint y: 355, endPoint x: 903, endPoint y: 355, distance: 40.6
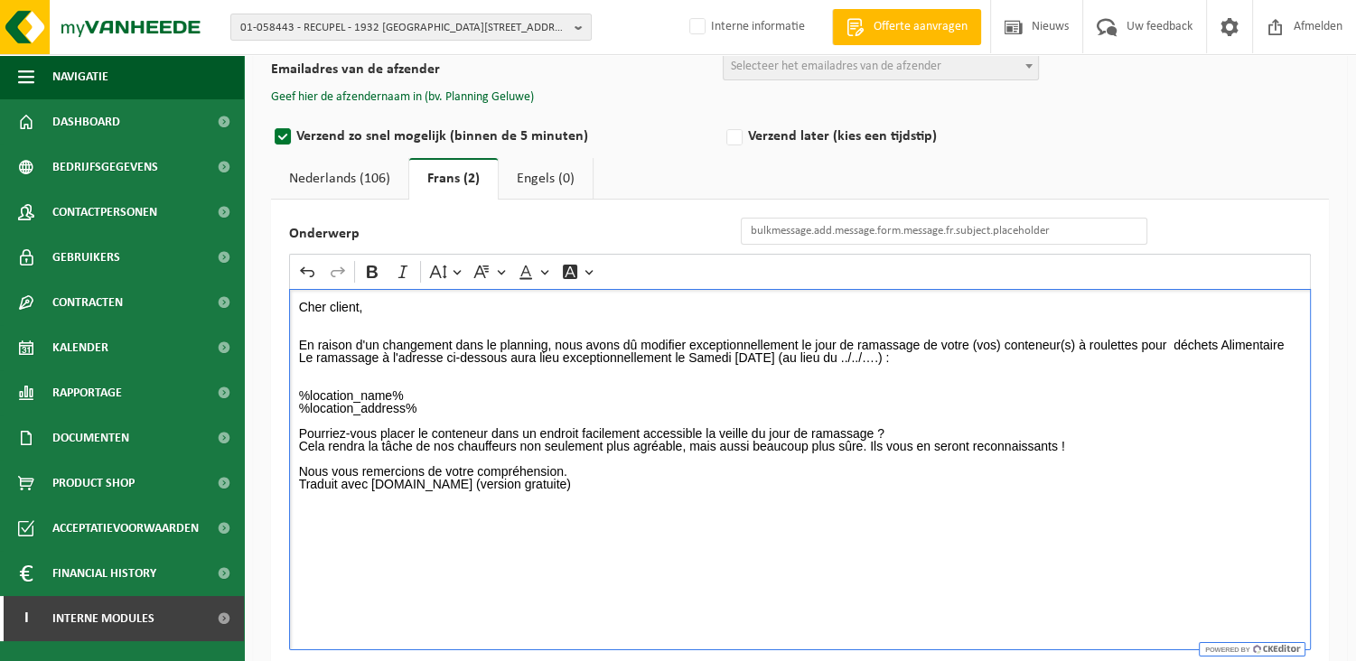
click at [903, 355] on p "Cher client, En raison d'un changement dans le planning, nous avons dû modifier…" at bounding box center [800, 332] width 1003 height 63
drag, startPoint x: 797, startPoint y: 359, endPoint x: 686, endPoint y: 356, distance: 111.1
click at [686, 356] on p "Cher client, En raison d'un changement dans le planning, nous avons dû modifier…" at bounding box center [800, 332] width 1003 height 63
click at [383, 268] on button "Bold" at bounding box center [372, 271] width 27 height 27
drag, startPoint x: 963, startPoint y: 355, endPoint x: 864, endPoint y: 354, distance: 98.4
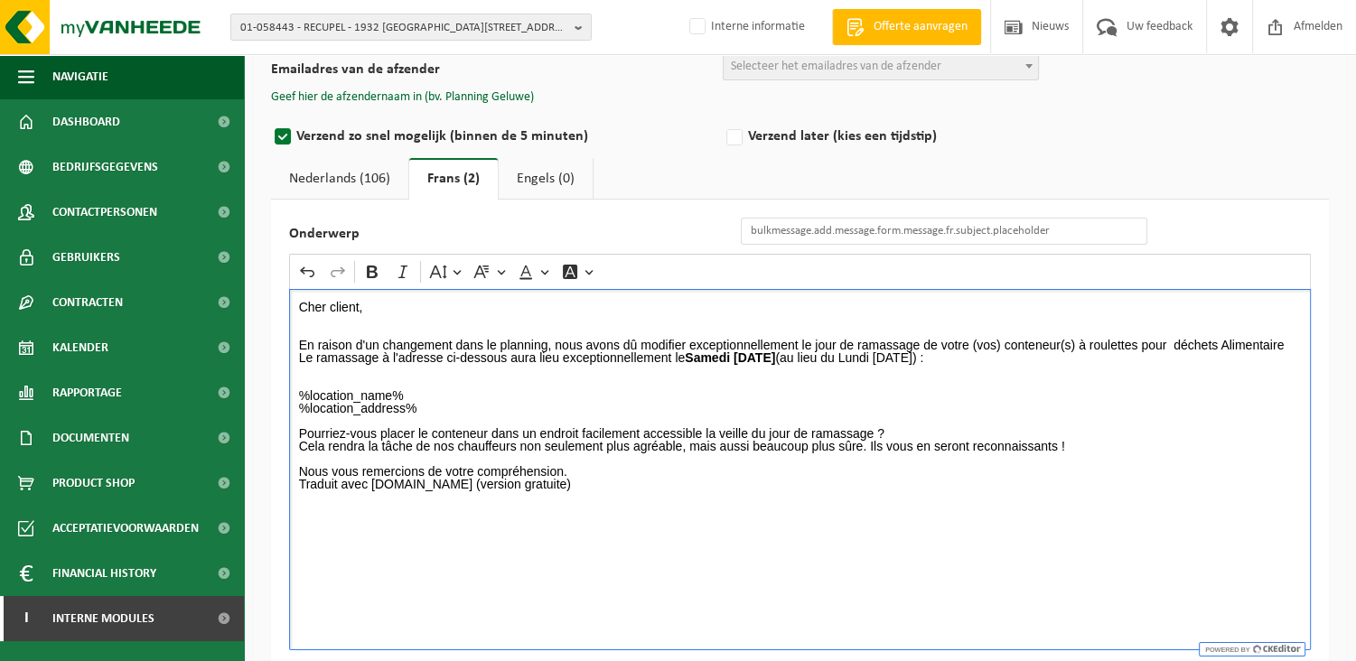
click at [864, 354] on p "Cher client, En raison d'un changement dans le planning, nous avons dû modifier…" at bounding box center [800, 332] width 1003 height 63
click at [370, 266] on icon "Editor toolbar" at bounding box center [372, 272] width 11 height 13
click at [481, 385] on p "%location_name% %location_address% Pourriez-vous placer le conteneur dans un en…" at bounding box center [800, 427] width 1003 height 101
click at [535, 403] on p "⁠⁠⁠⁠⁠⁠⁠ %location_name% %location_address% Pourriez-vous placer le conteneur da…" at bounding box center [800, 427] width 1003 height 101
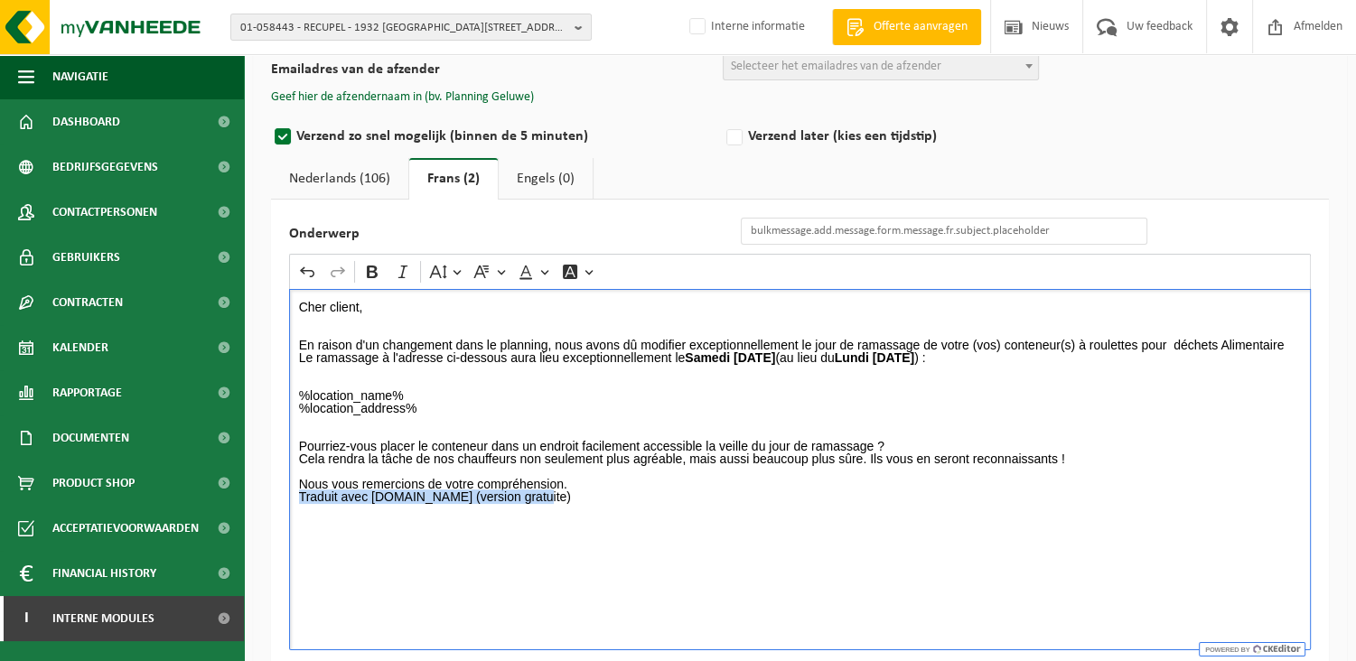
drag, startPoint x: 547, startPoint y: 505, endPoint x: 276, endPoint y: 501, distance: 271.0
click at [276, 501] on div "Onderwerp Rich Text Editor Undo Redo Bold Italic Font Size Font Family Font Col…" at bounding box center [800, 434] width 1058 height 469
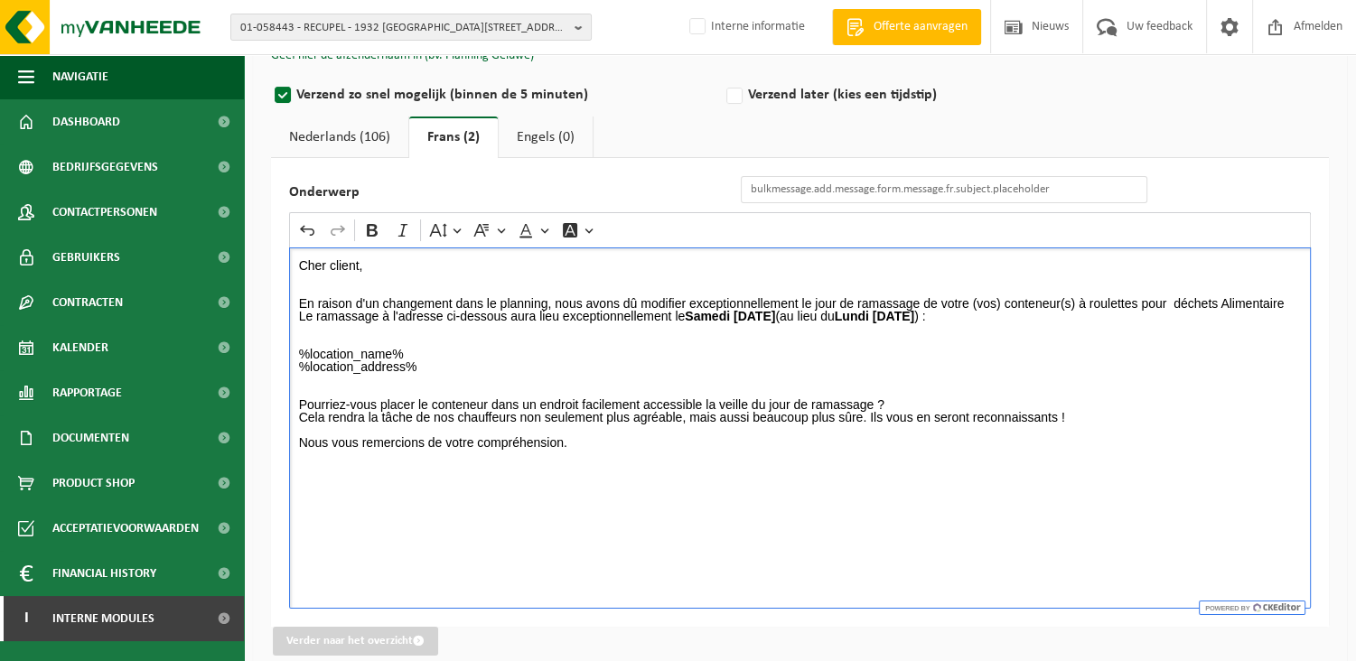
scroll to position [184, 0]
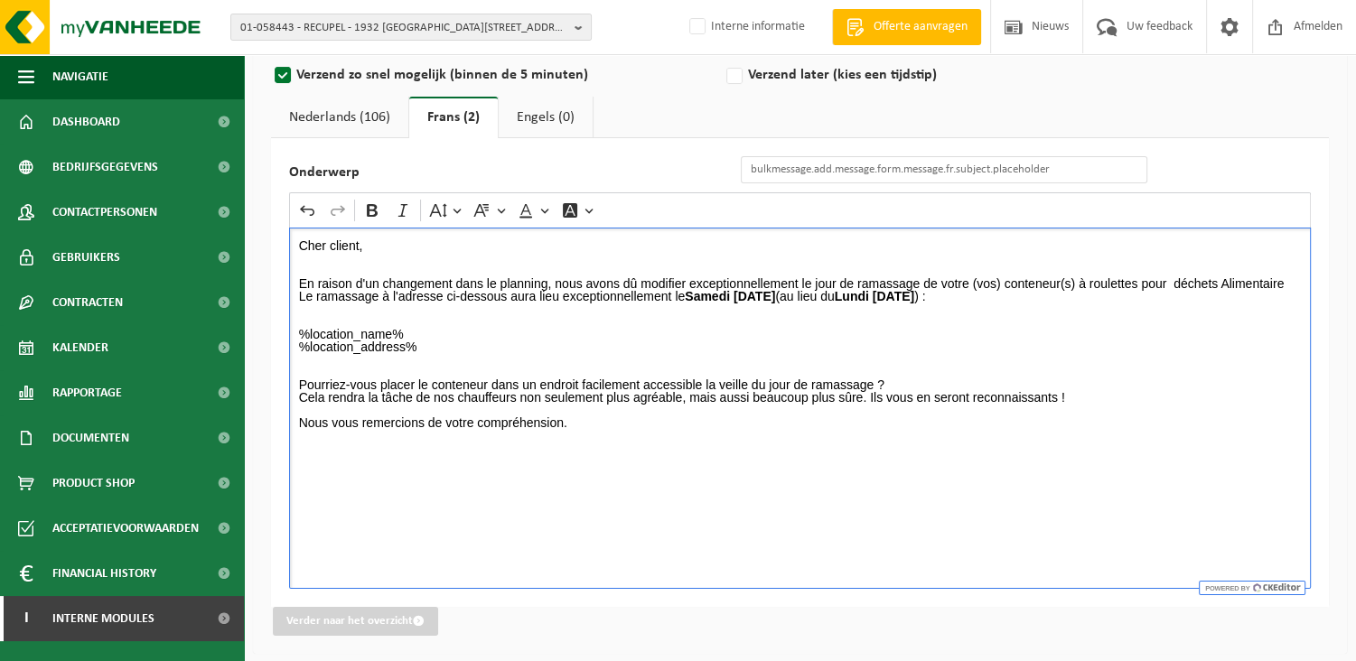
click at [295, 471] on div "Cher client, En raison d'un changement dans le planning, nous avons dû modifier…" at bounding box center [799, 408] width 1021 height 361
drag, startPoint x: 426, startPoint y: 483, endPoint x: 300, endPoint y: 481, distance: 126.5
click at [300, 481] on p "Cordialement, Service Planification Vanheede Environmental Logistics" at bounding box center [800, 473] width 1003 height 63
click at [371, 197] on button "Bold" at bounding box center [372, 210] width 27 height 27
click at [525, 505] on div "Cher client, En raison d'un changement dans le planning, nous avons dû modifier…" at bounding box center [799, 408] width 1021 height 361
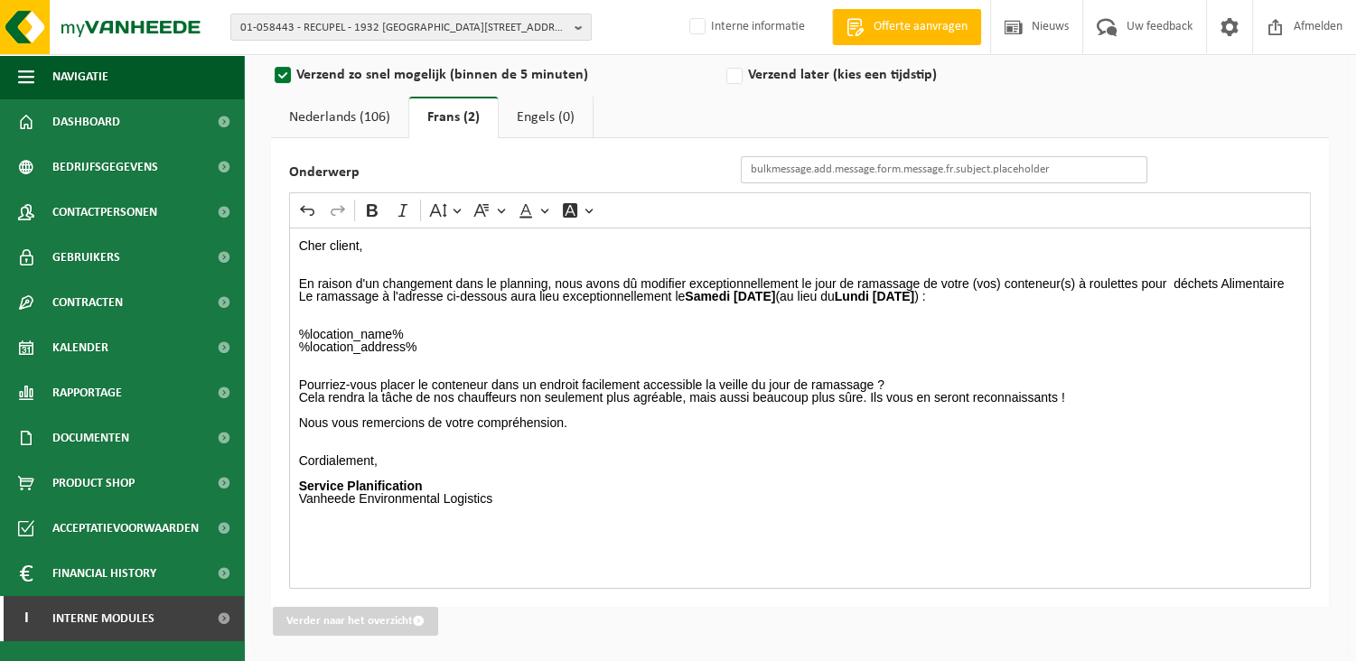
click at [761, 170] on input "Onderwerp" at bounding box center [944, 169] width 406 height 27
drag, startPoint x: 1031, startPoint y: 167, endPoint x: 1235, endPoint y: 175, distance: 203.4
click at [1235, 175] on div "Onderwerp Changement du jour de vidange de votre/vos conteneur(s) à l'occasion …" at bounding box center [800, 372] width 1058 height 469
type input "Changement du jour de vidange de votre/vos conteneur(s)"
click at [1160, 357] on p "Pourriez-vous placer le conteneur dans un endroit facilement accessible la veil…" at bounding box center [800, 391] width 1003 height 76
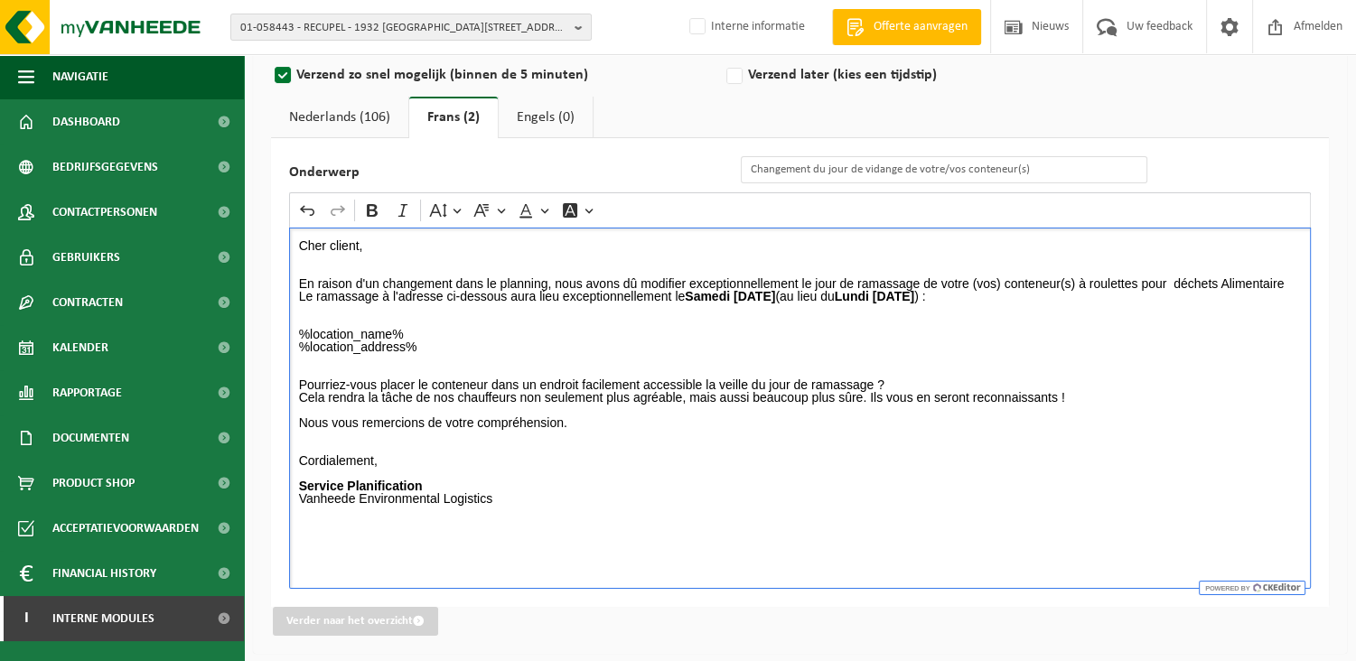
click at [347, 107] on link "Nederlands (106)" at bounding box center [339, 118] width 137 height 42
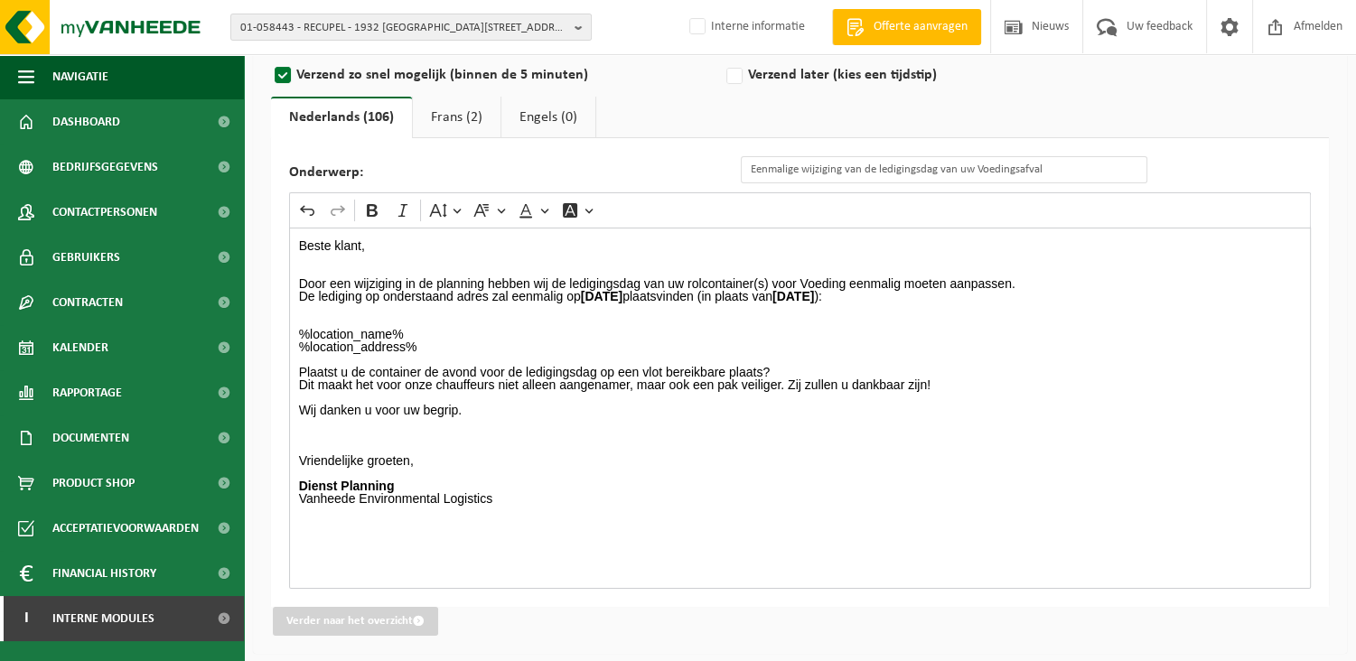
click at [483, 355] on p "%location_name% %location_address% Plaatst u de container de avond voor de ledi…" at bounding box center [800, 416] width 1003 height 202
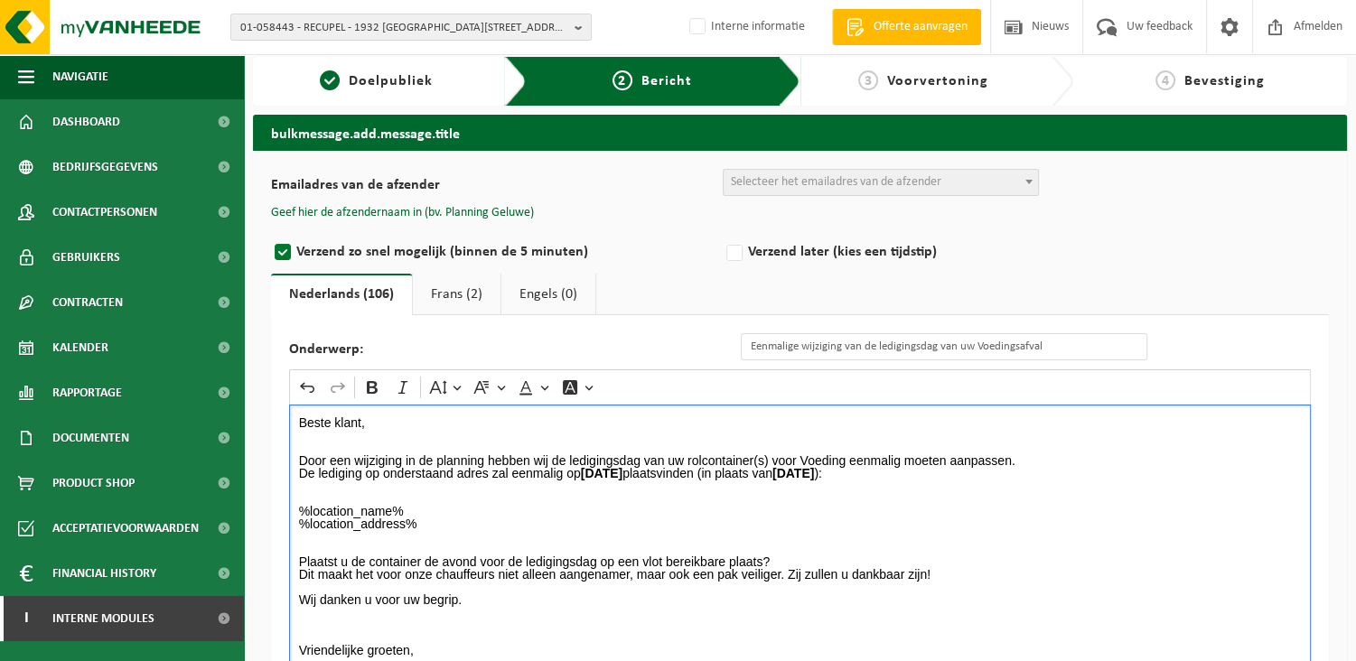
scroll to position [0, 0]
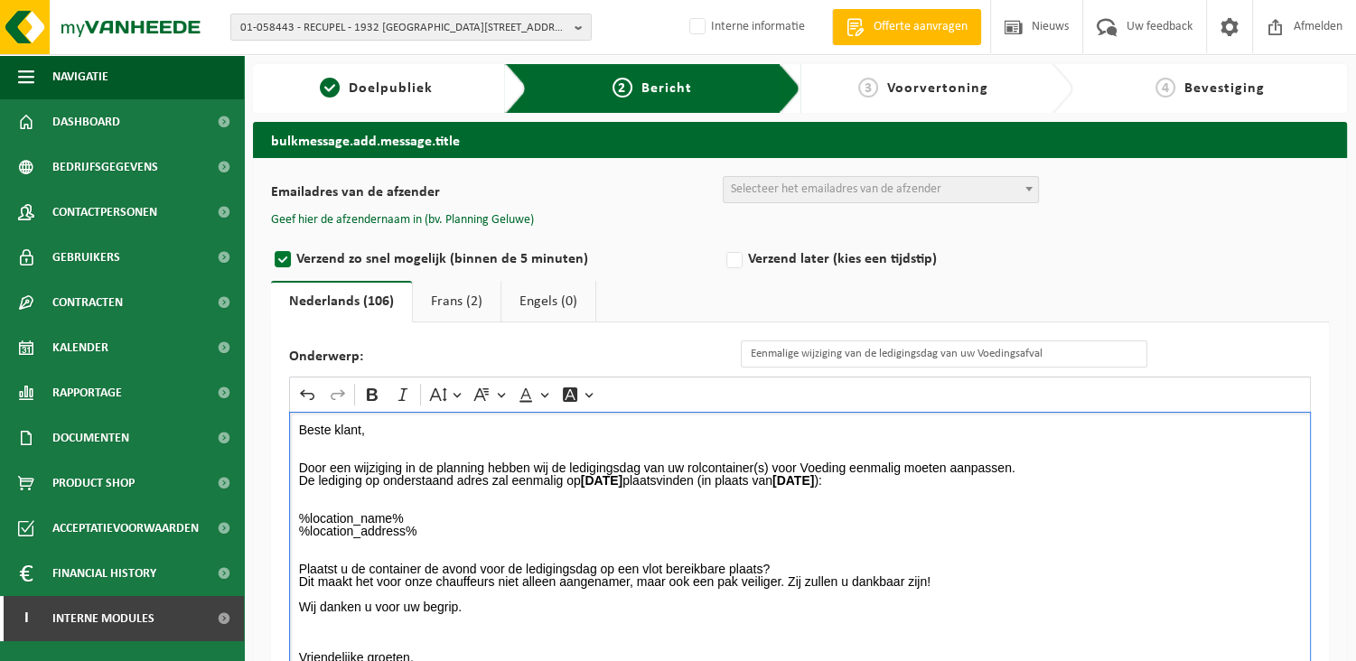
click at [771, 191] on span "Selecteer het emailadres van de afzender" at bounding box center [836, 189] width 210 height 14
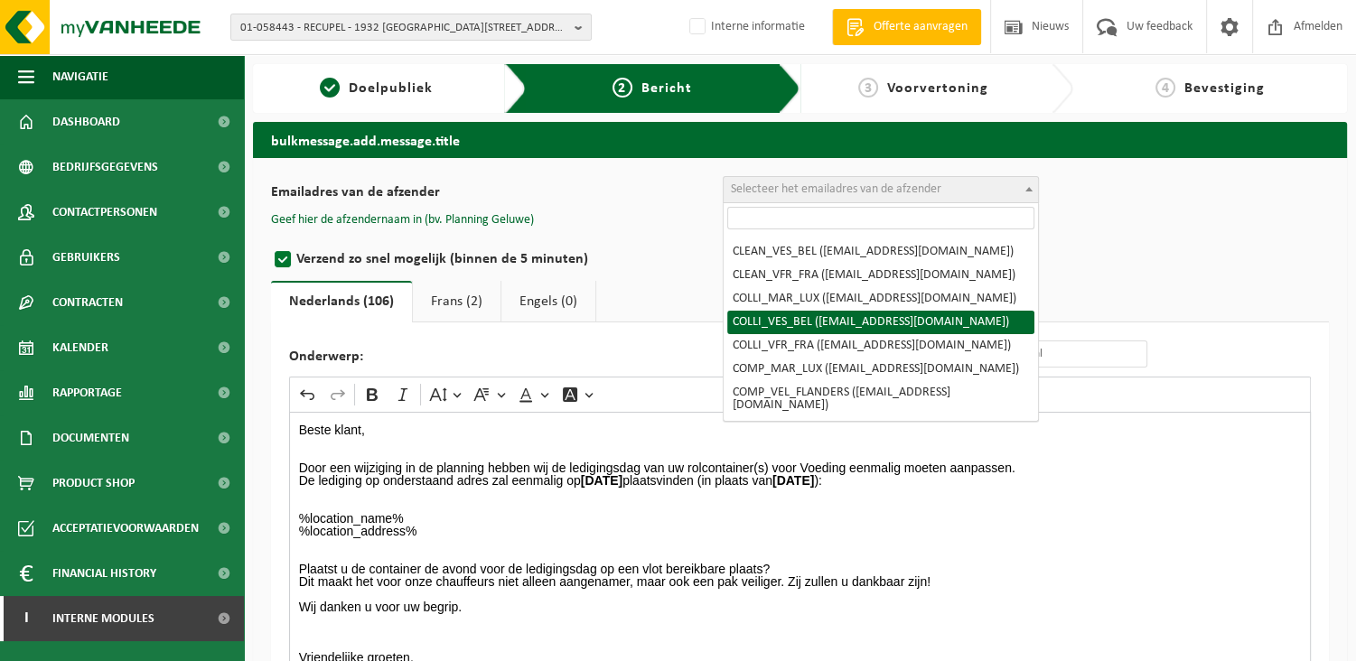
scroll to position [181, 0]
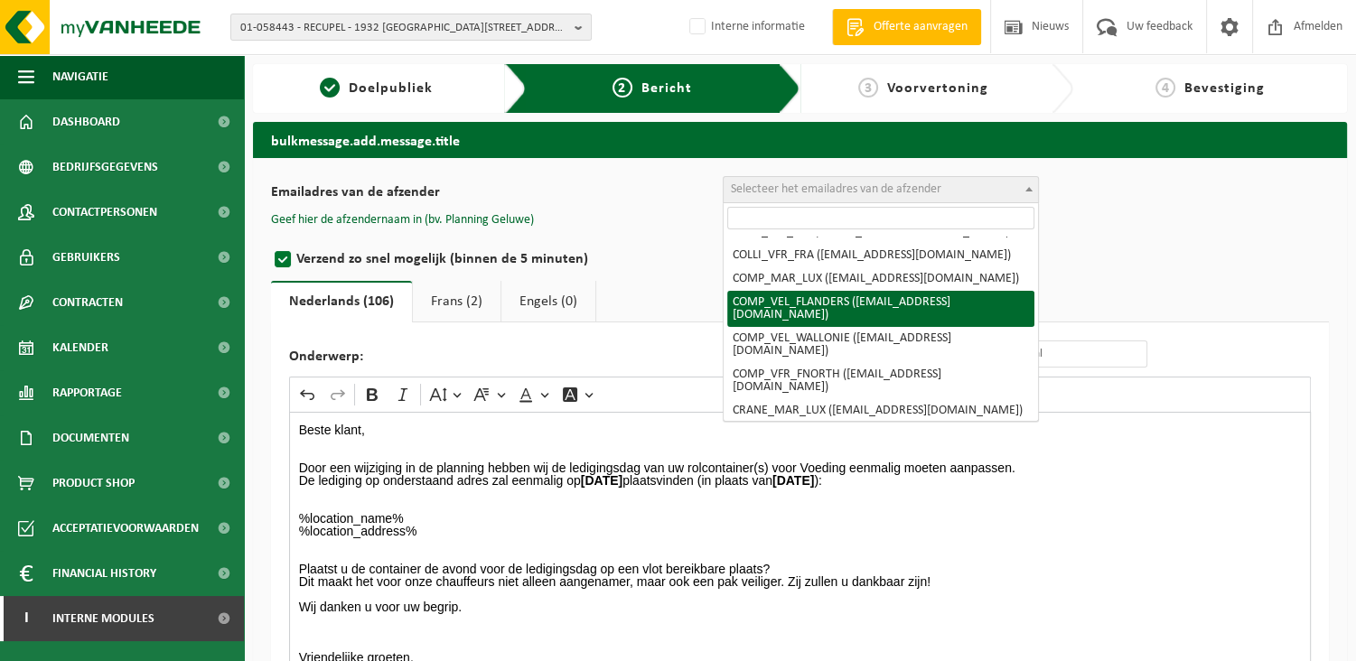
select select "COMP_VEL_FLANDERS"
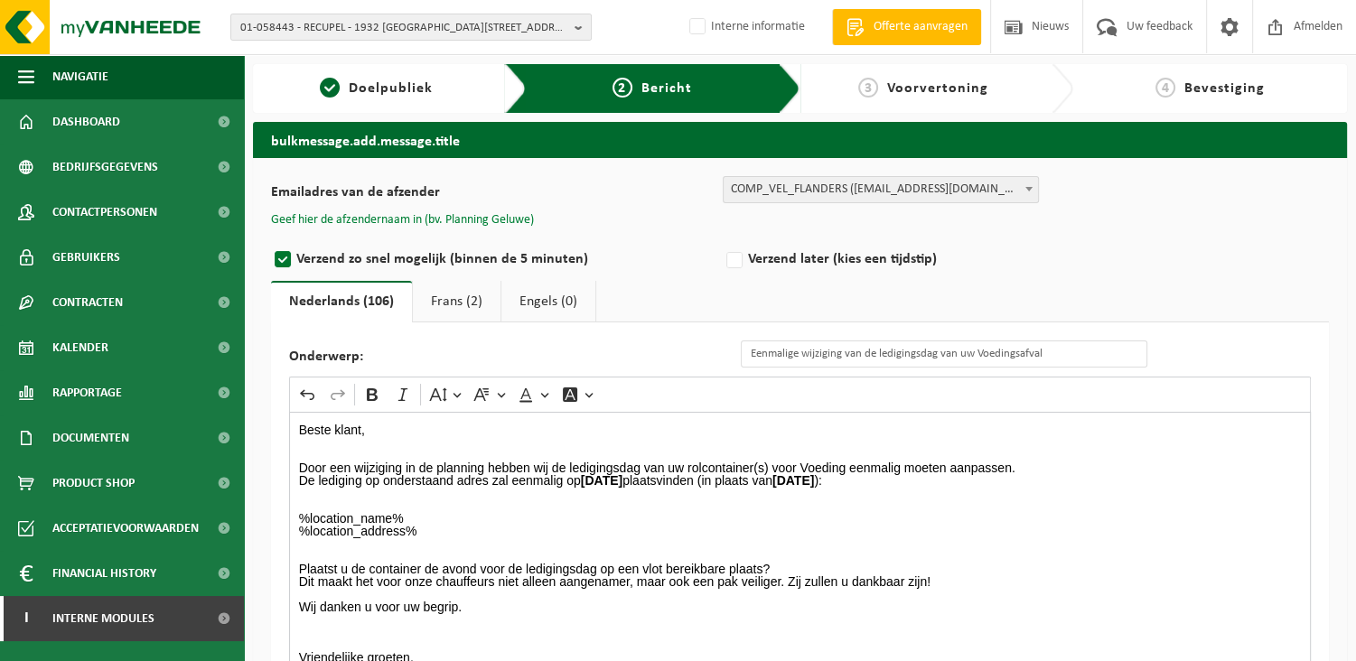
click at [511, 219] on button "Geef hier de afzendernaam in (bv. Planning Geluwe)" at bounding box center [402, 220] width 263 height 16
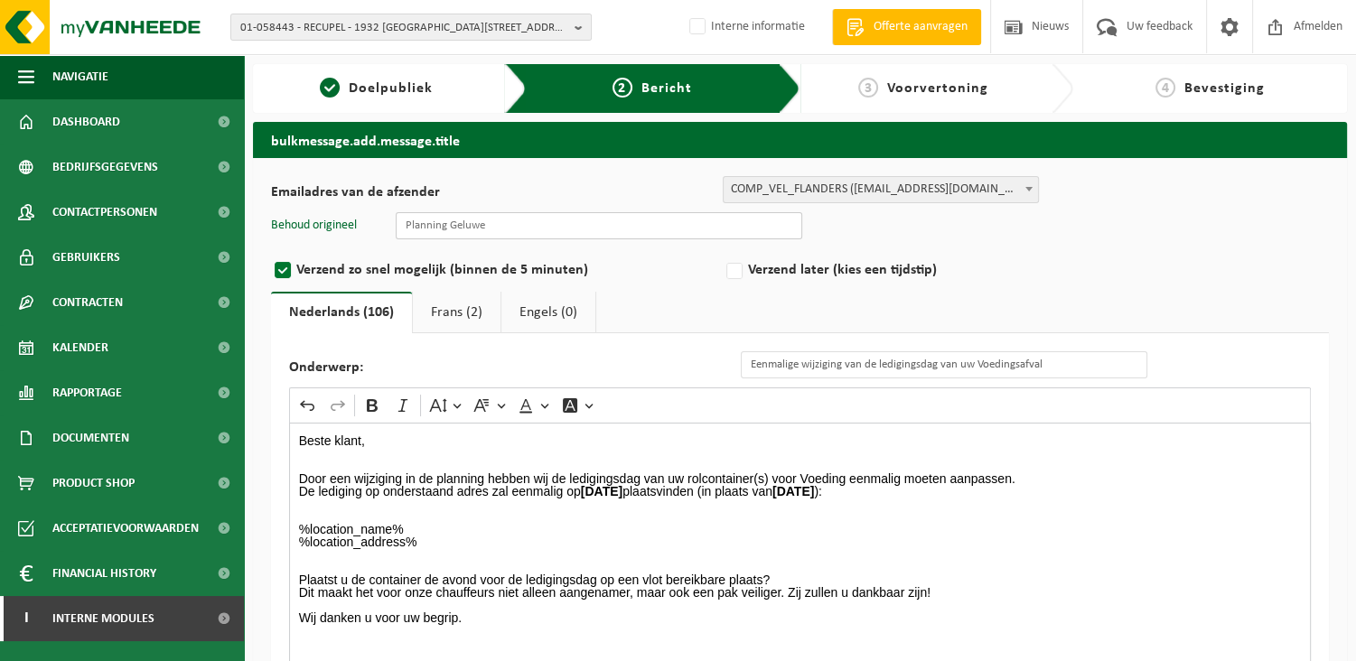
click at [441, 228] on input "text" at bounding box center [599, 225] width 406 height 27
type input "Planning Geluwe"
click at [1044, 248] on div "Verzend zo snel mogelijk (binnen de 5 minuten) Verzend later (kies een tijdstip)" at bounding box center [722, 265] width 903 height 34
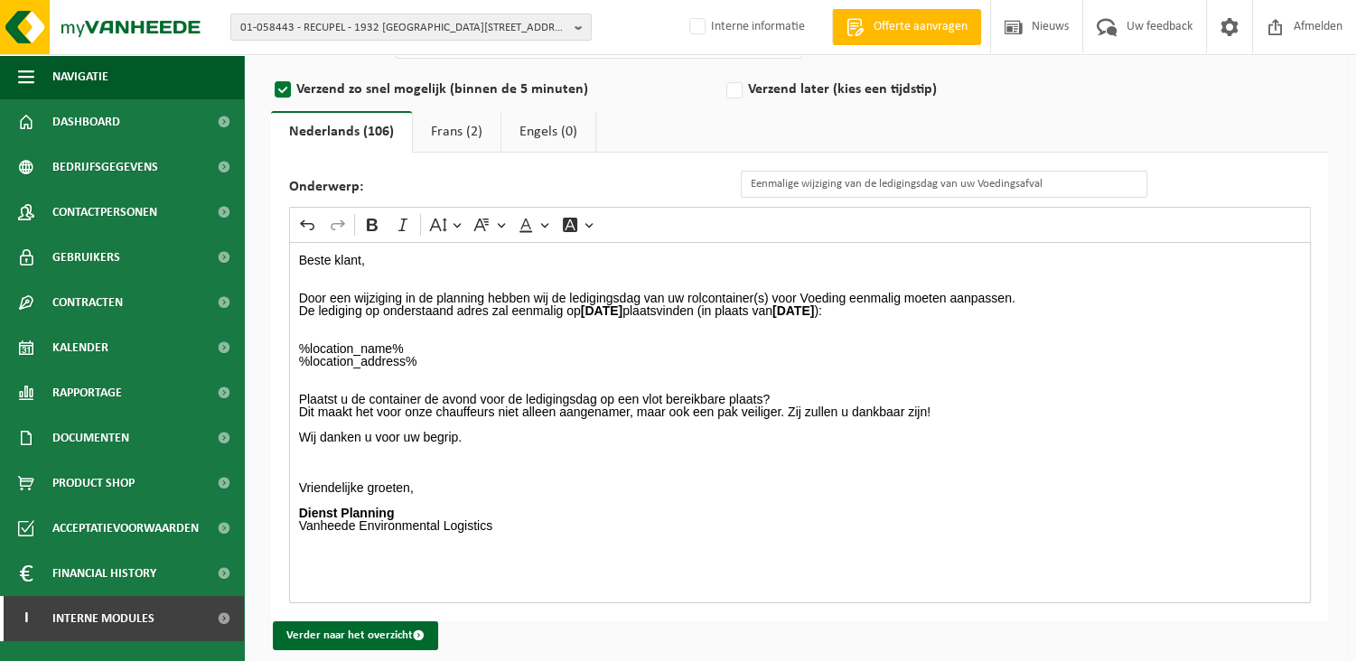
scroll to position [195, 0]
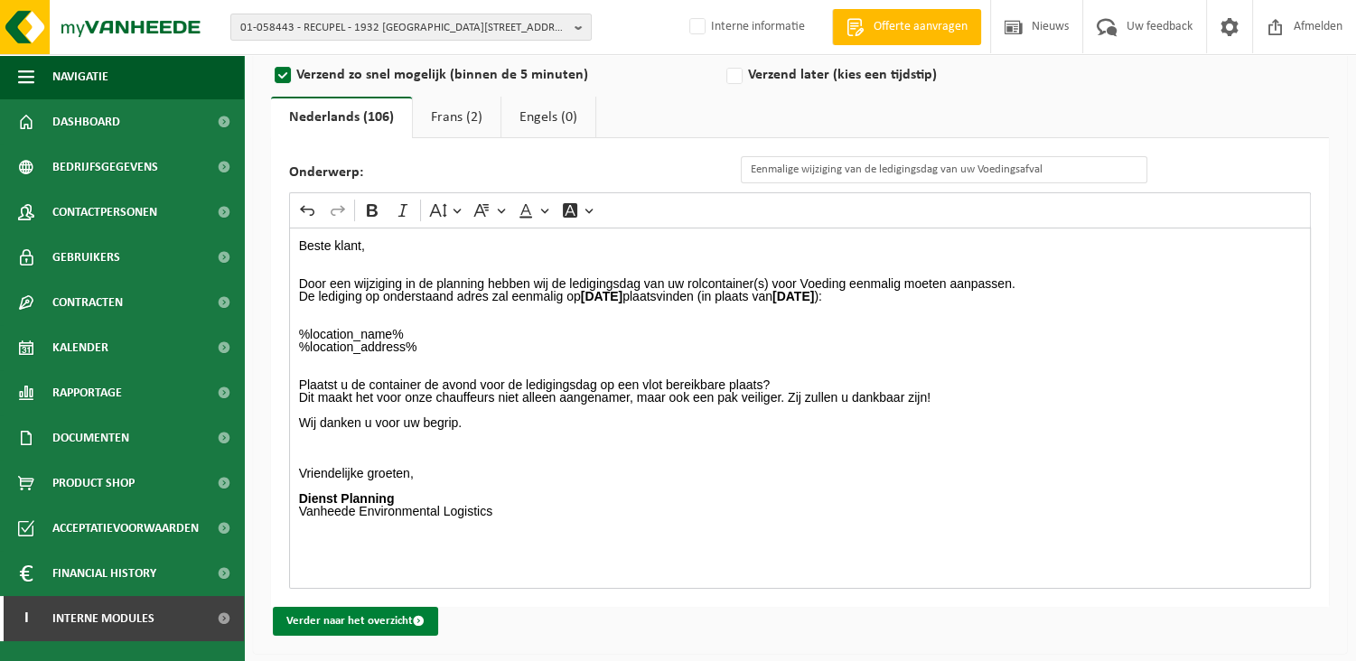
click at [340, 620] on button "Verder naar het overzicht" at bounding box center [355, 621] width 165 height 29
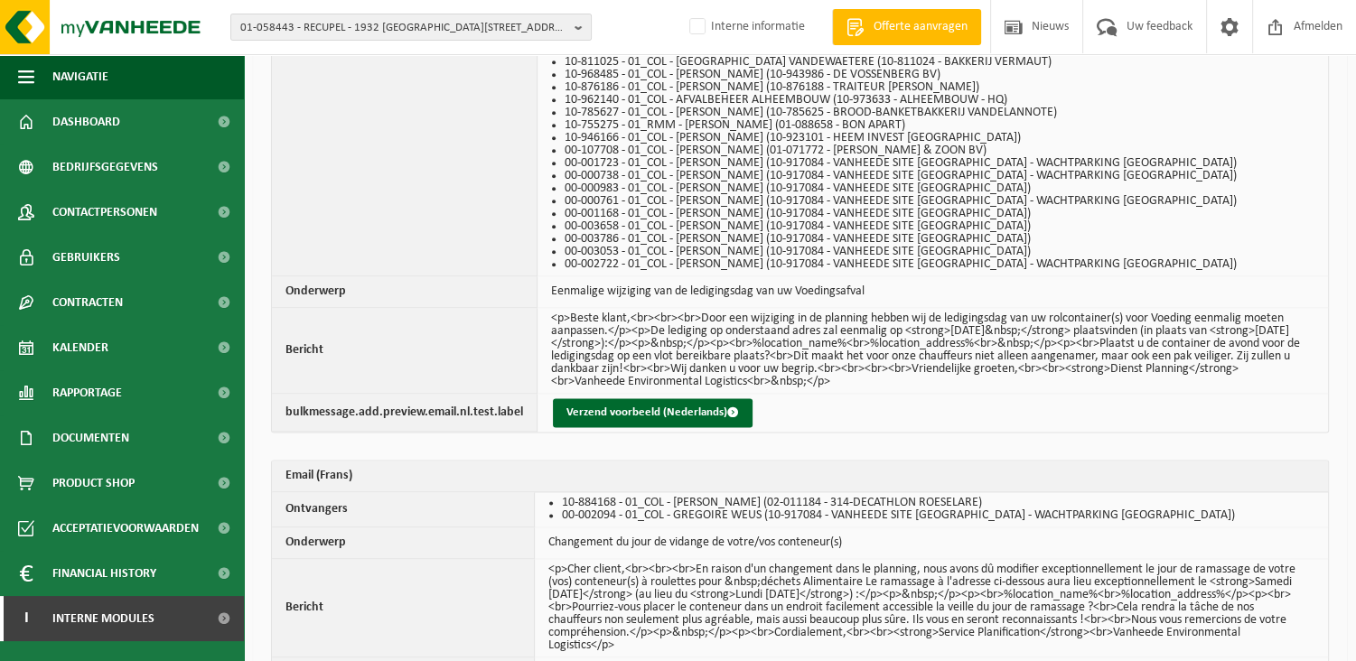
scroll to position [2358, 0]
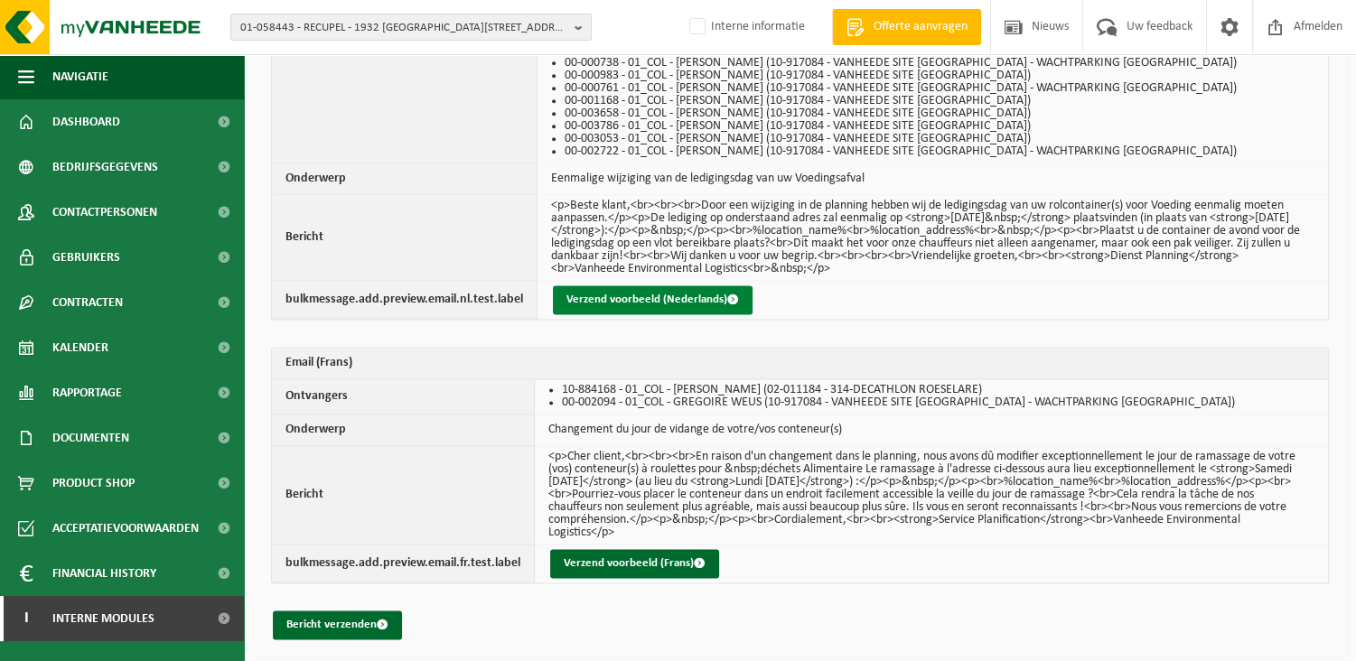
click at [605, 293] on button "Verzend voorbeeld (Nederlands)" at bounding box center [653, 299] width 200 height 29
click at [326, 621] on button "Bericht verzenden" at bounding box center [337, 625] width 129 height 29
